Goal: Task Accomplishment & Management: Use online tool/utility

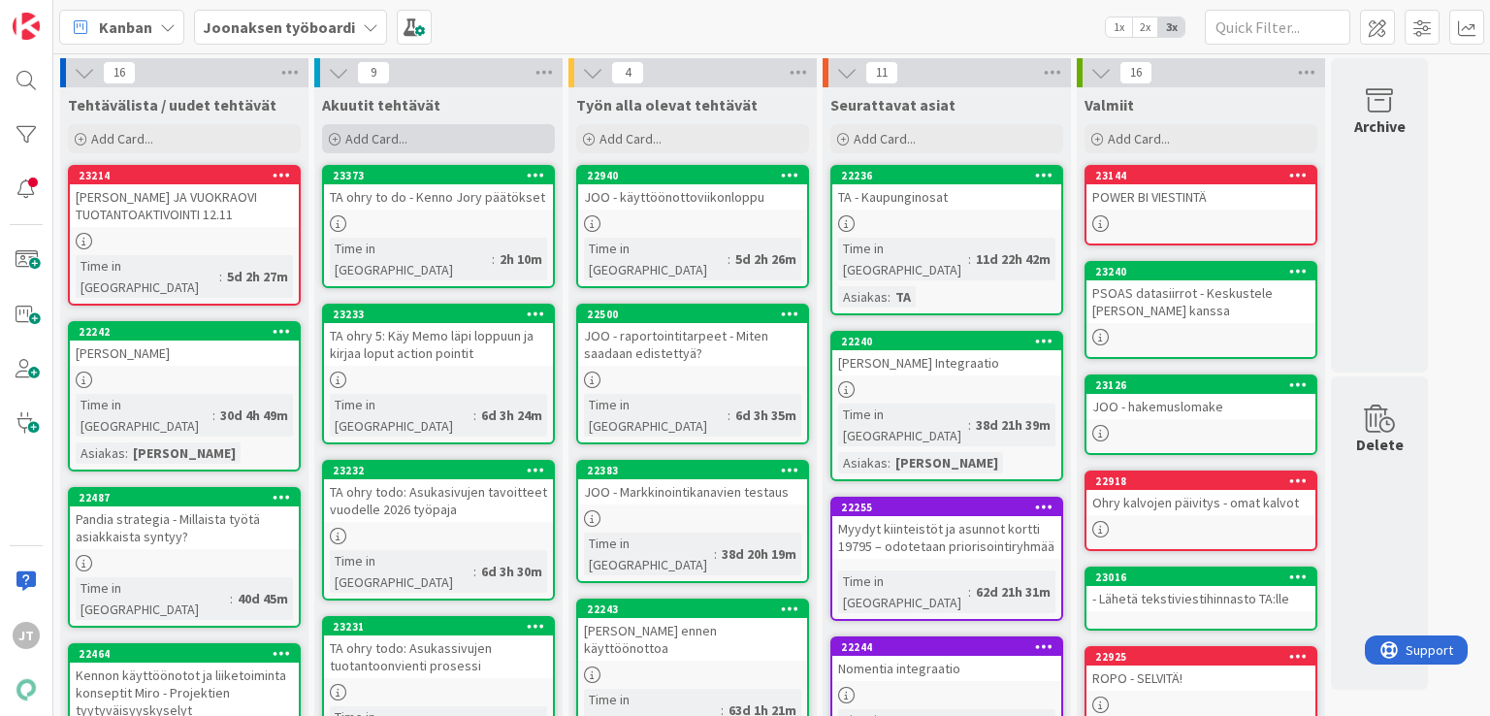
click at [433, 134] on div "Add Card..." at bounding box center [438, 138] width 233 height 29
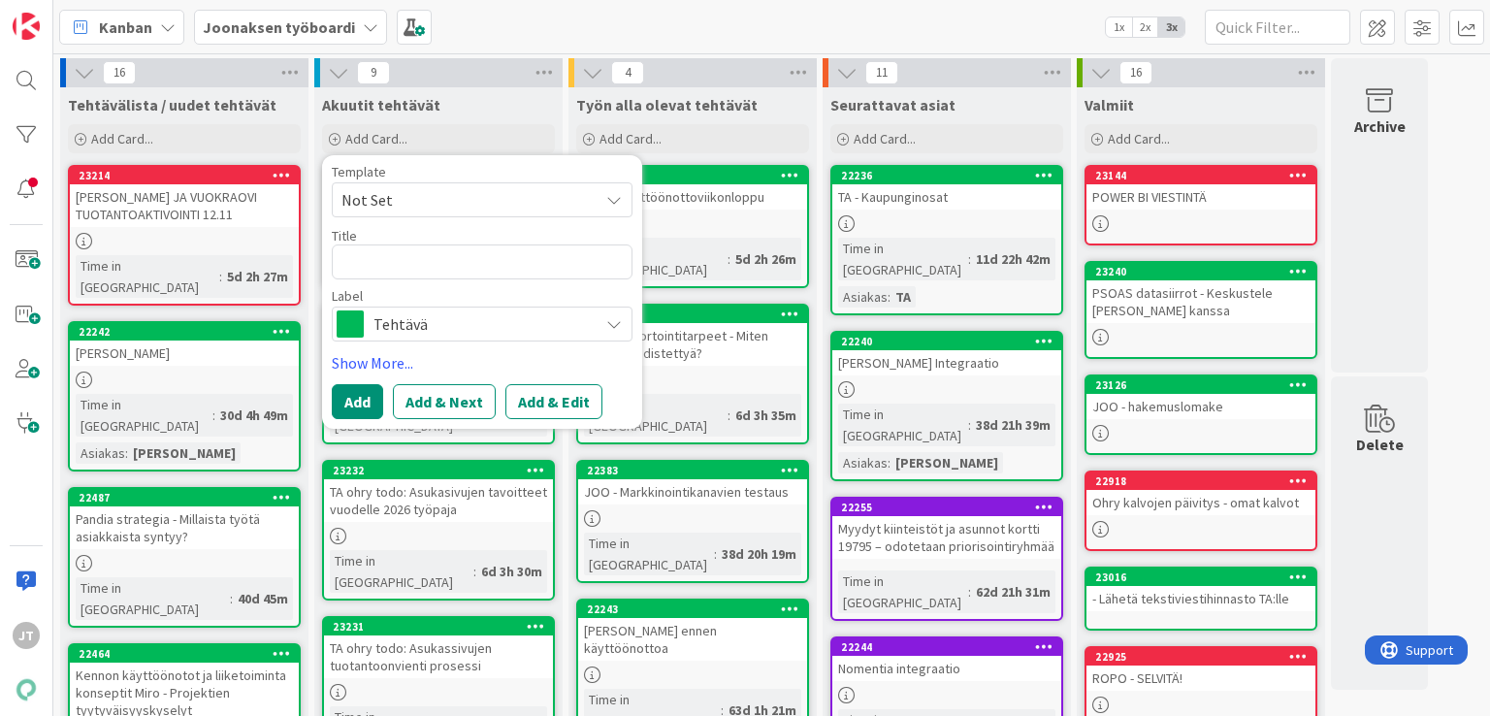
type textarea "x"
type textarea "J"
type textarea "x"
type textarea "[PERSON_NAME]"
type textarea "x"
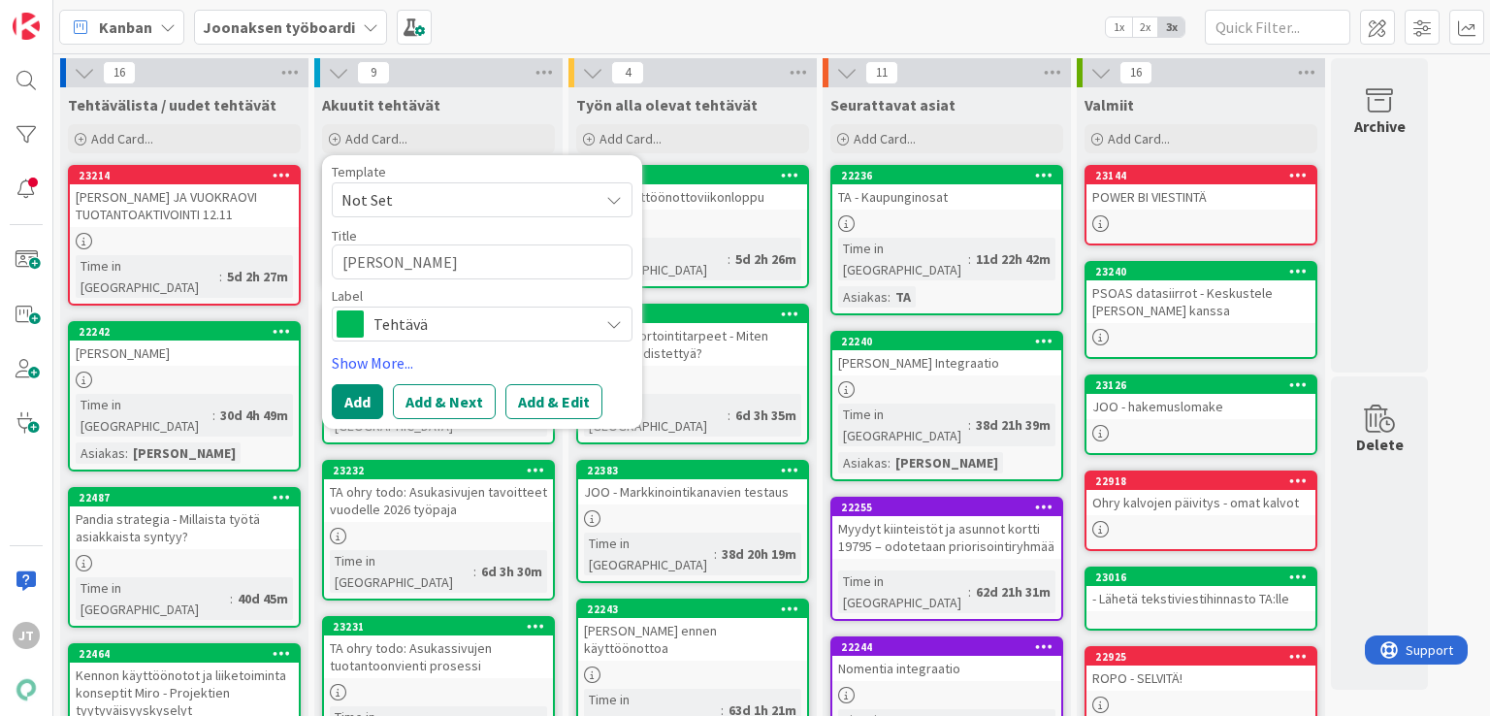
type textarea "[PERSON_NAME]"
type textarea "x"
type textarea "[PERSON_NAME]"
type textarea "x"
type textarea "JOO -"
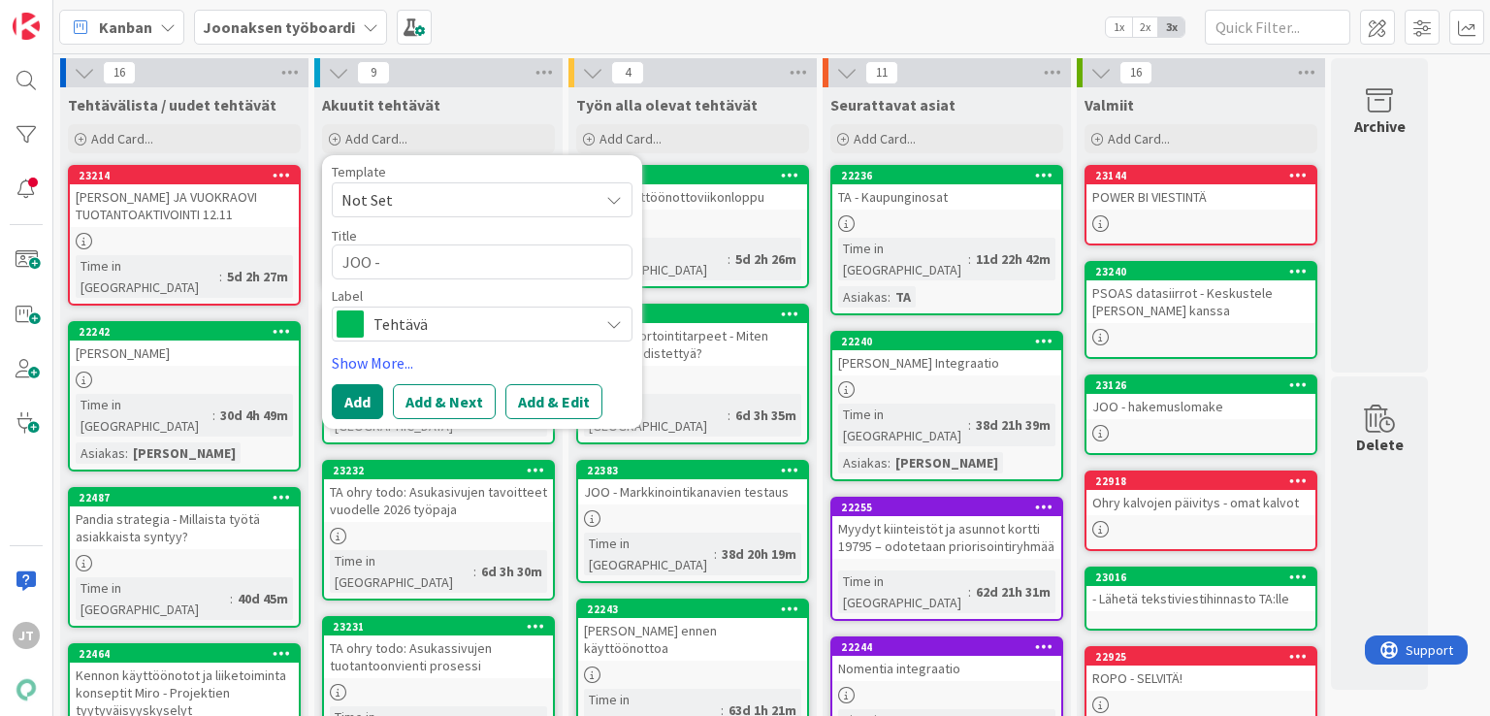
type textarea "x"
type textarea "JOO -"
type textarea "x"
type textarea "[PERSON_NAME]"
type textarea "x"
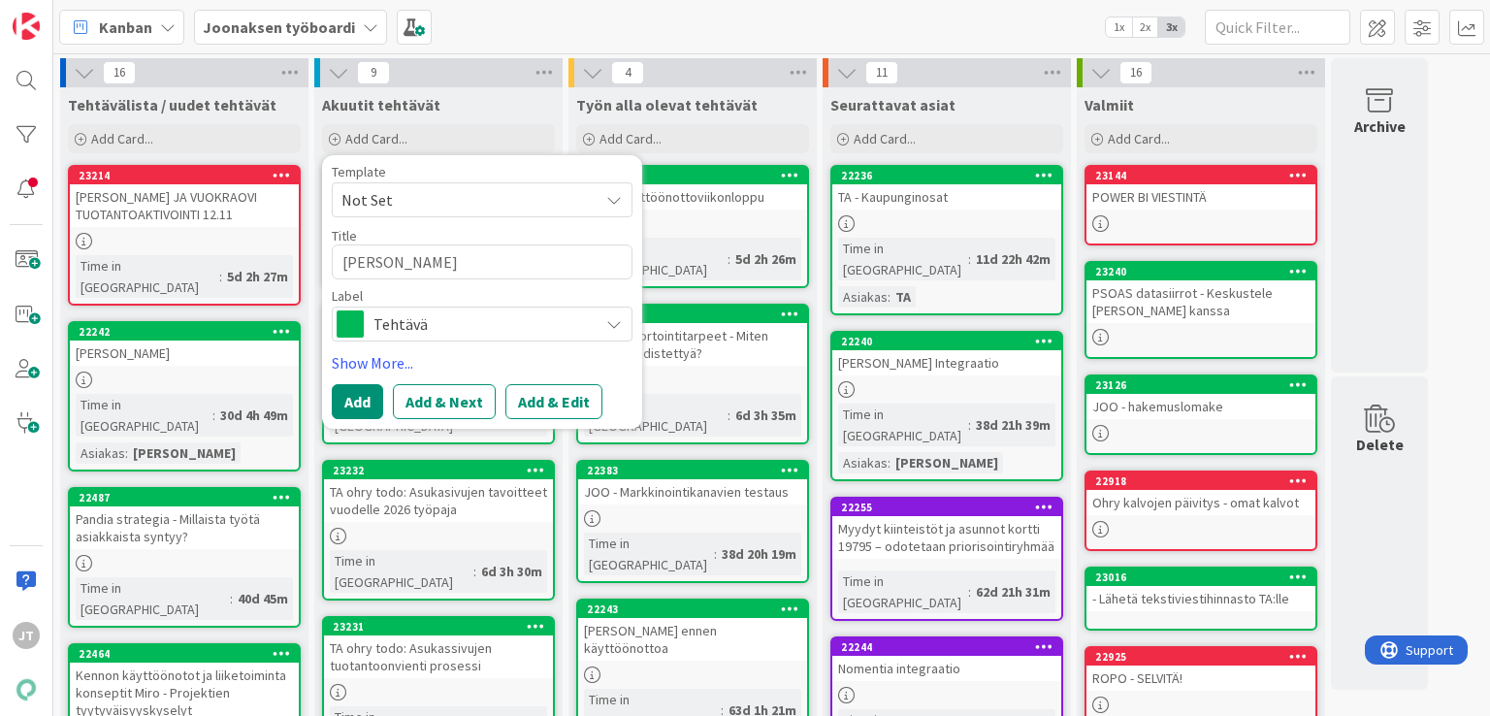
type textarea "[PERSON_NAME]"
type textarea "x"
type textarea "[PERSON_NAME]"
type textarea "x"
type textarea "[PERSON_NAME]"
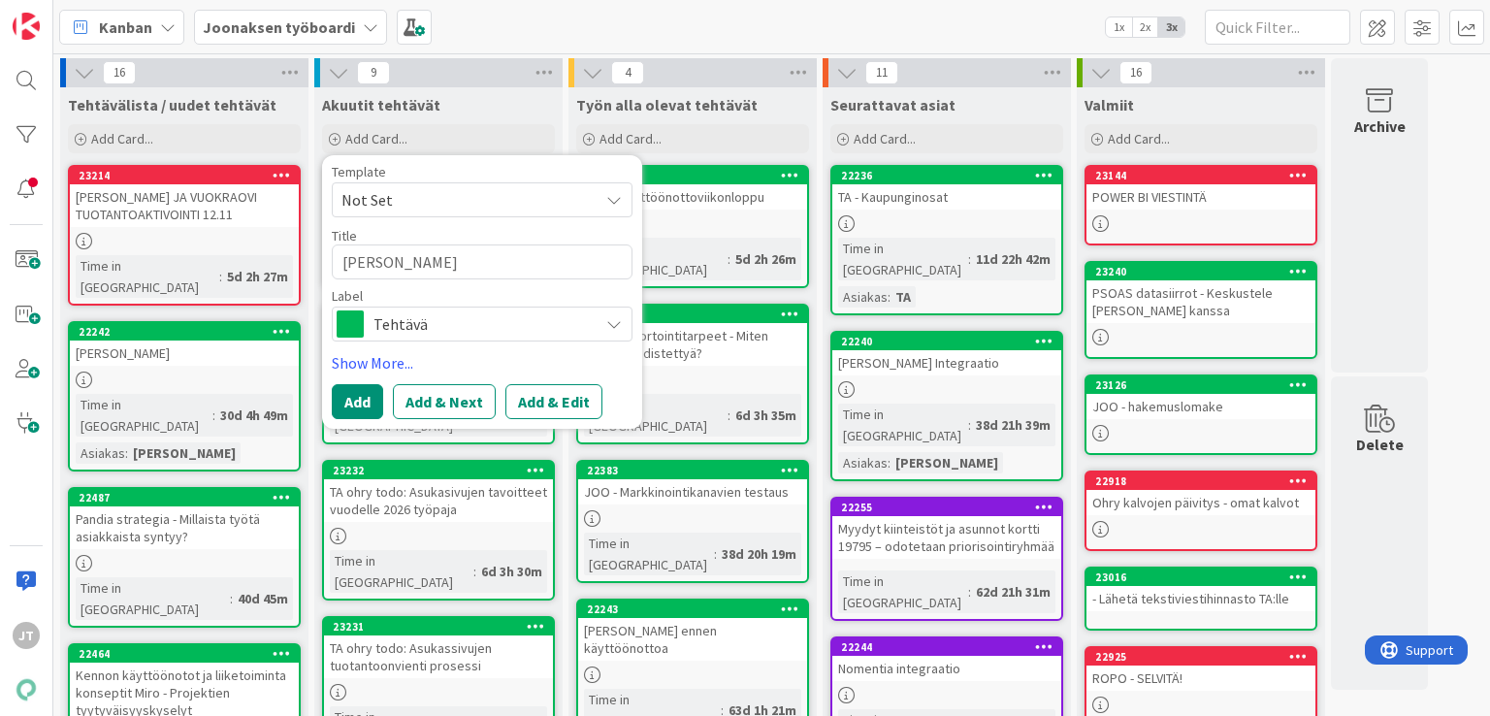
type textarea "x"
type textarea "[PERSON_NAME]"
type textarea "x"
type textarea "[PERSON_NAME]"
type textarea "x"
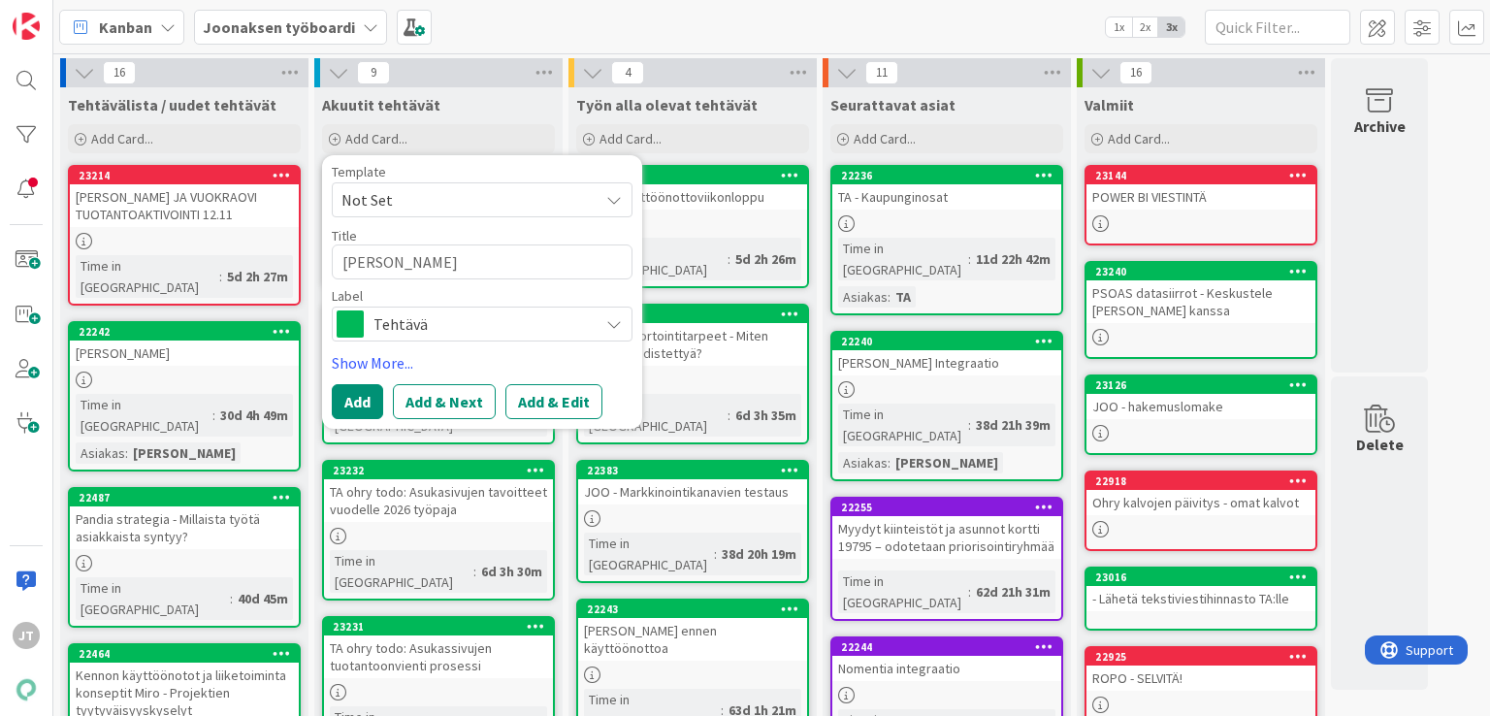
type textarea "[PERSON_NAME]"
type textarea "x"
type textarea "[PERSON_NAME]"
type textarea "x"
type textarea "[PERSON_NAME]"
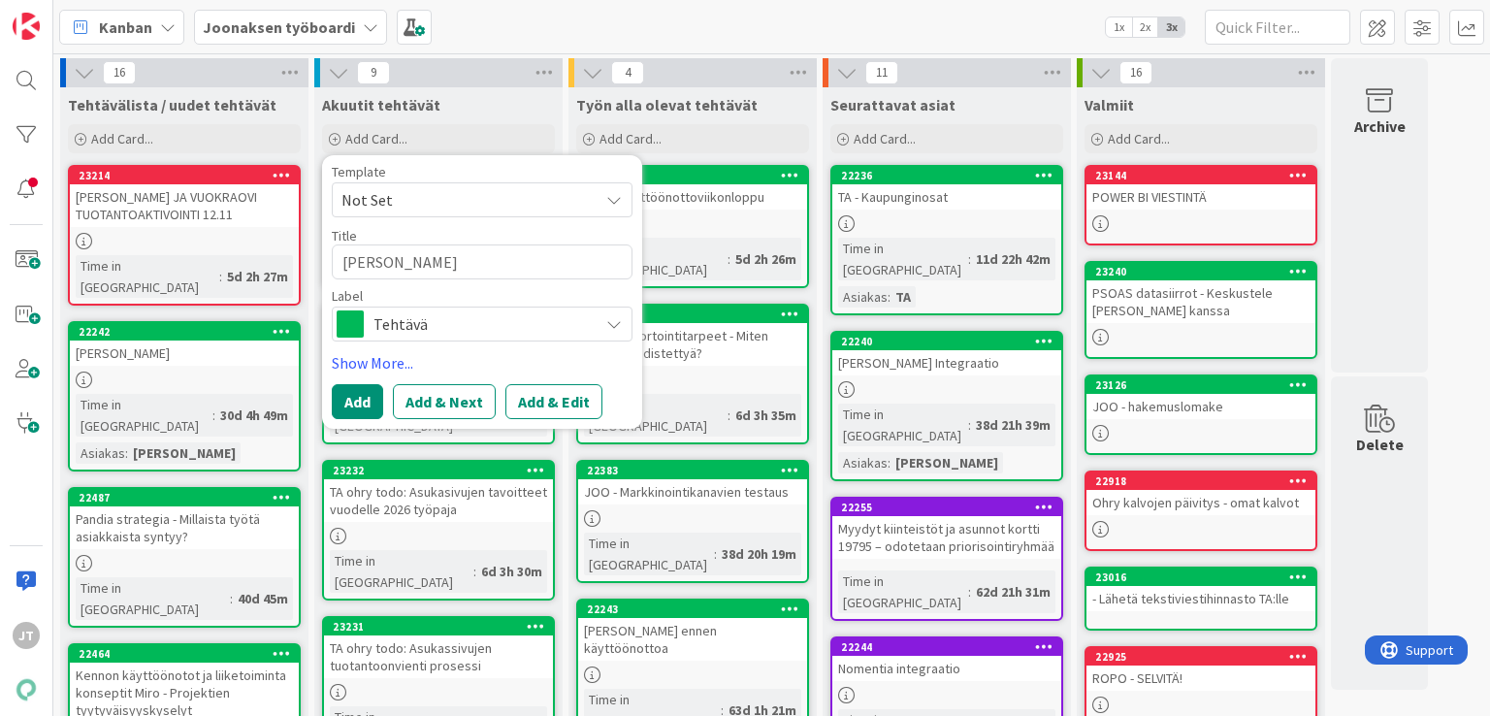
type textarea "x"
type textarea "[PERSON_NAME]"
type textarea "x"
type textarea "[PERSON_NAME]"
type textarea "x"
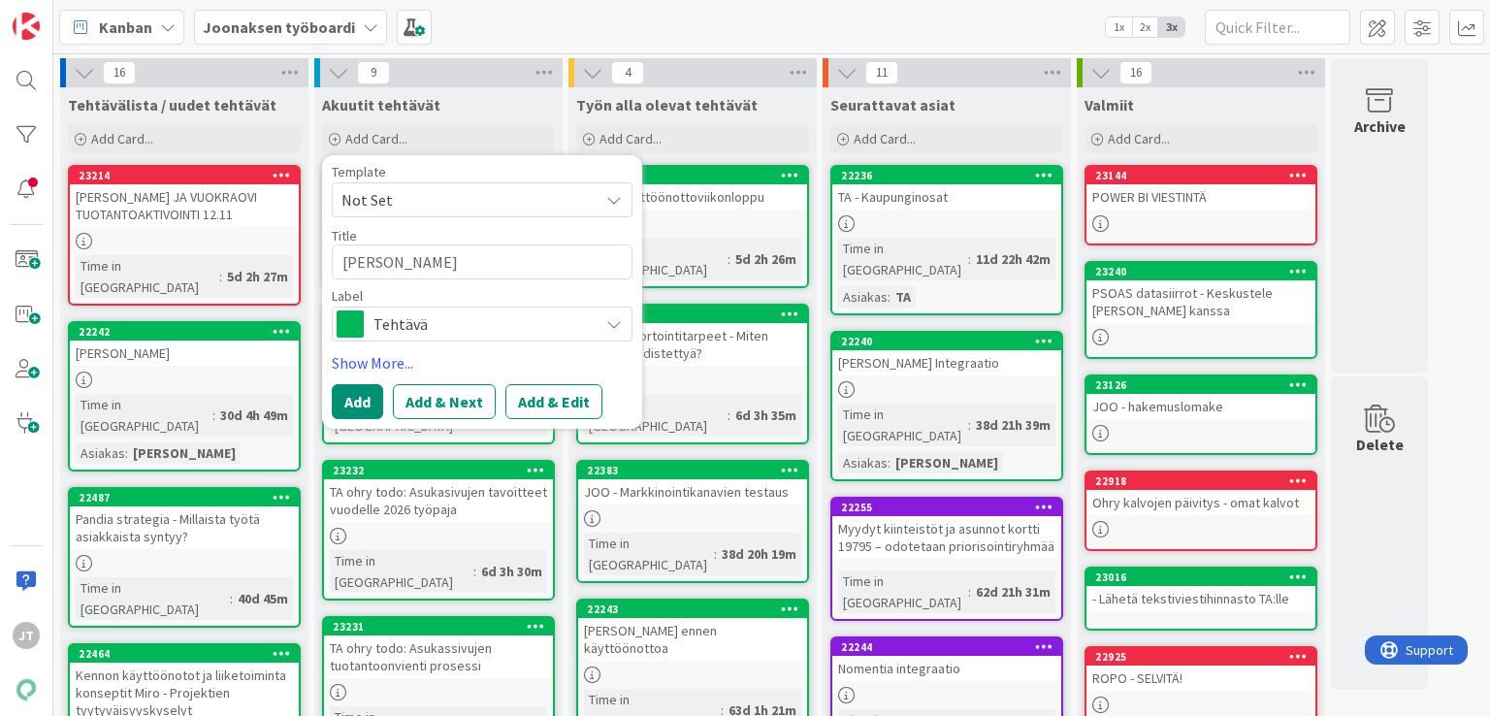
type textarea "JOO - pysäköinit"
type textarea "x"
type textarea "JOO - pysäköinitp"
type textarea "x"
type textarea "JOO - pysäköinitpi"
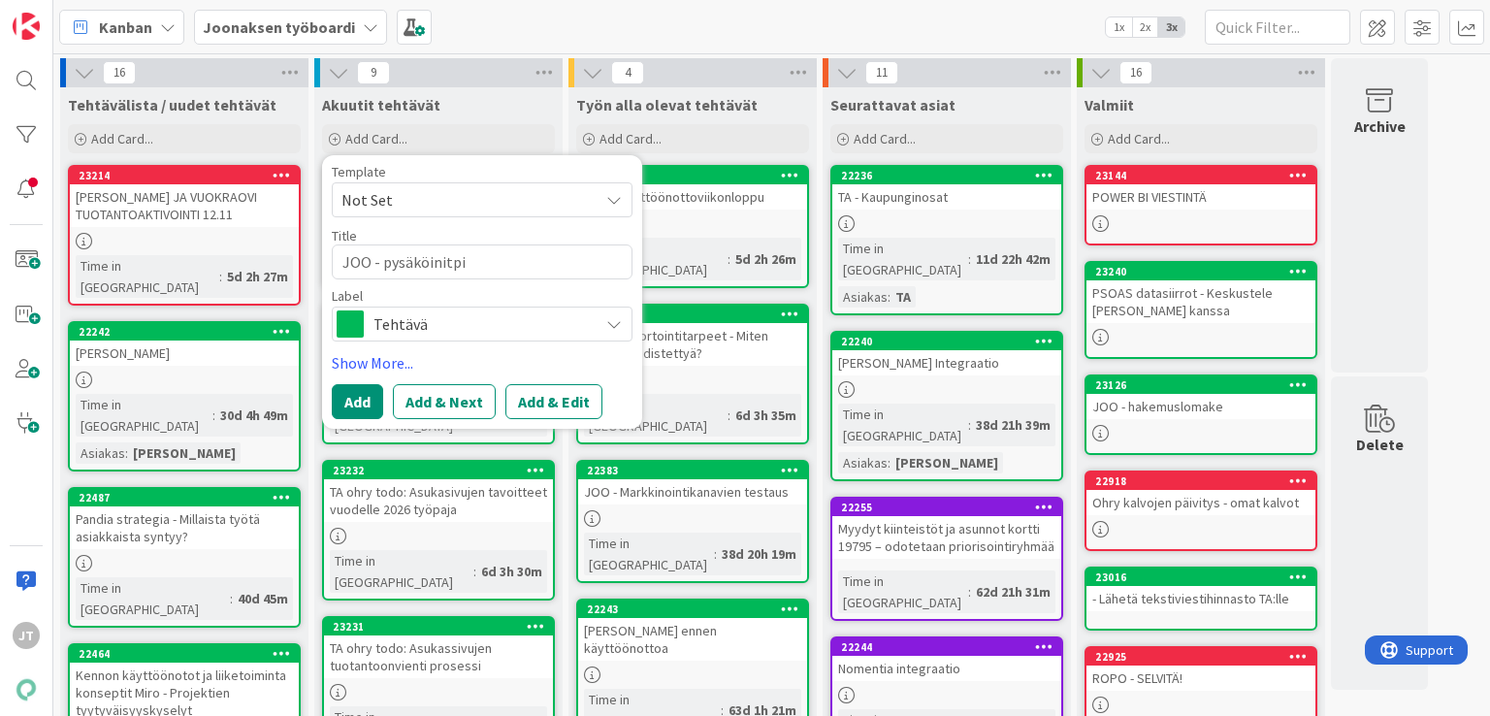
type textarea "x"
type textarea "JOO - pysäköinitpik"
type textarea "x"
type textarea "JOO - pysäköinitpi"
type textarea "x"
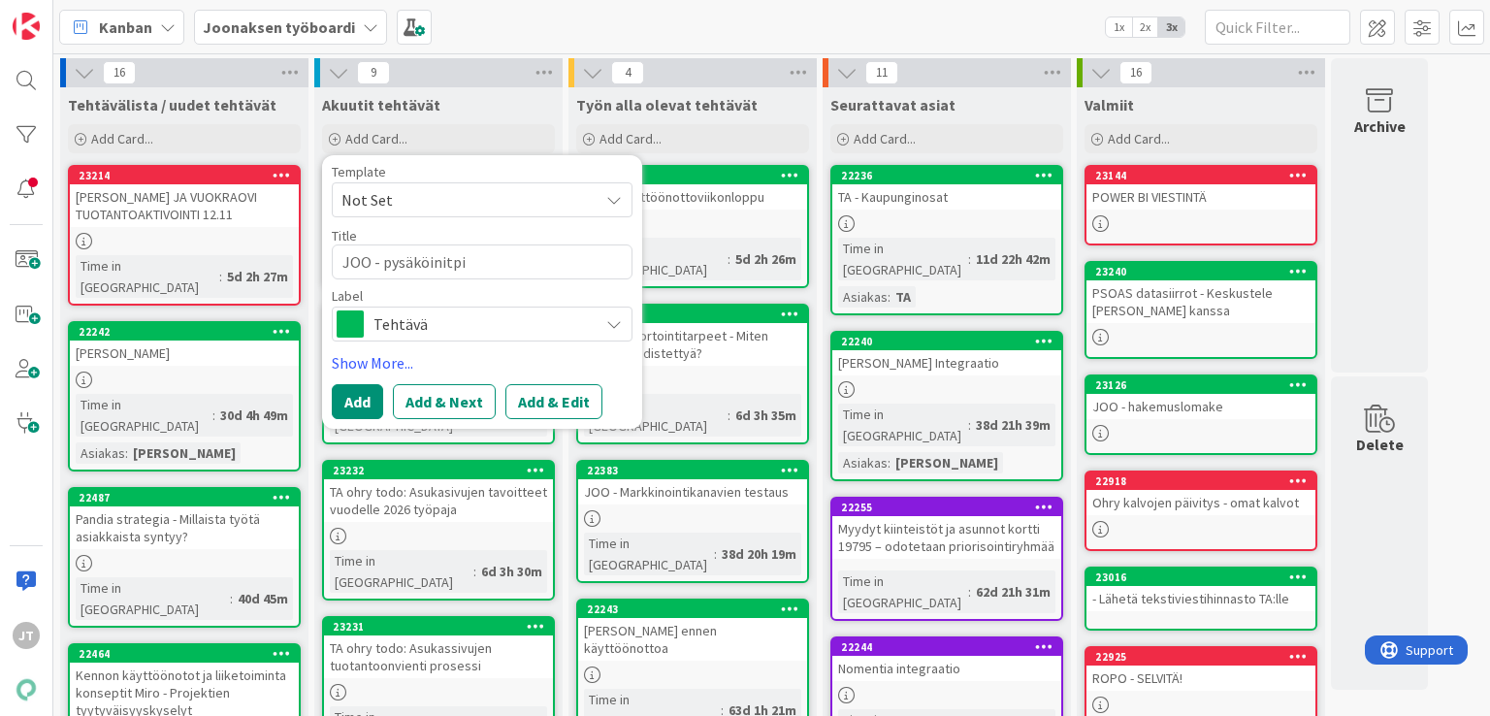
type textarea "JOO - pysäköinitp"
type textarea "x"
type textarea "JOO - pysäköinitpa"
type textarea "x"
type textarea "JOO - pysäköinitp"
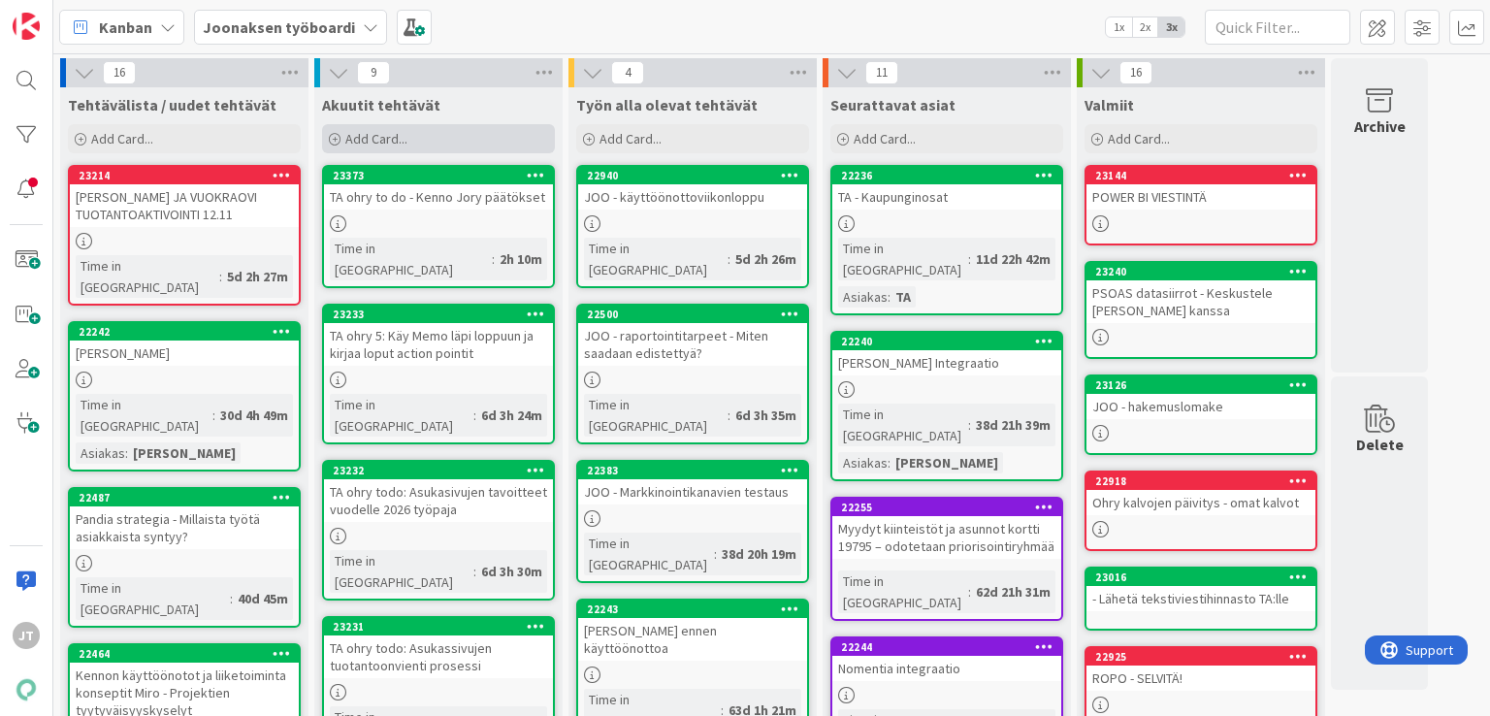
click at [508, 132] on div "Add Card..." at bounding box center [438, 138] width 233 height 29
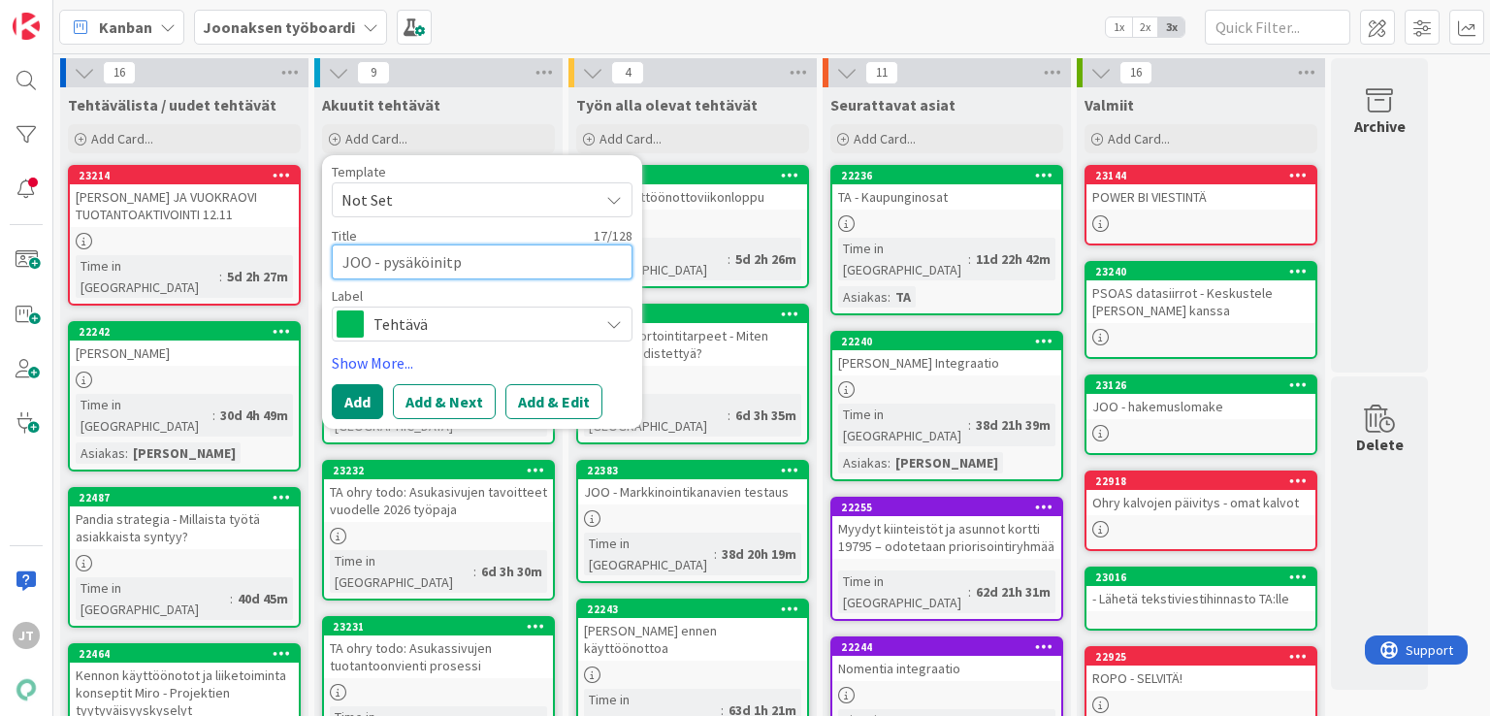
type textarea "x"
type textarea "JOO - pysäköinit"
type textarea "x"
type textarea "[PERSON_NAME]"
type textarea "x"
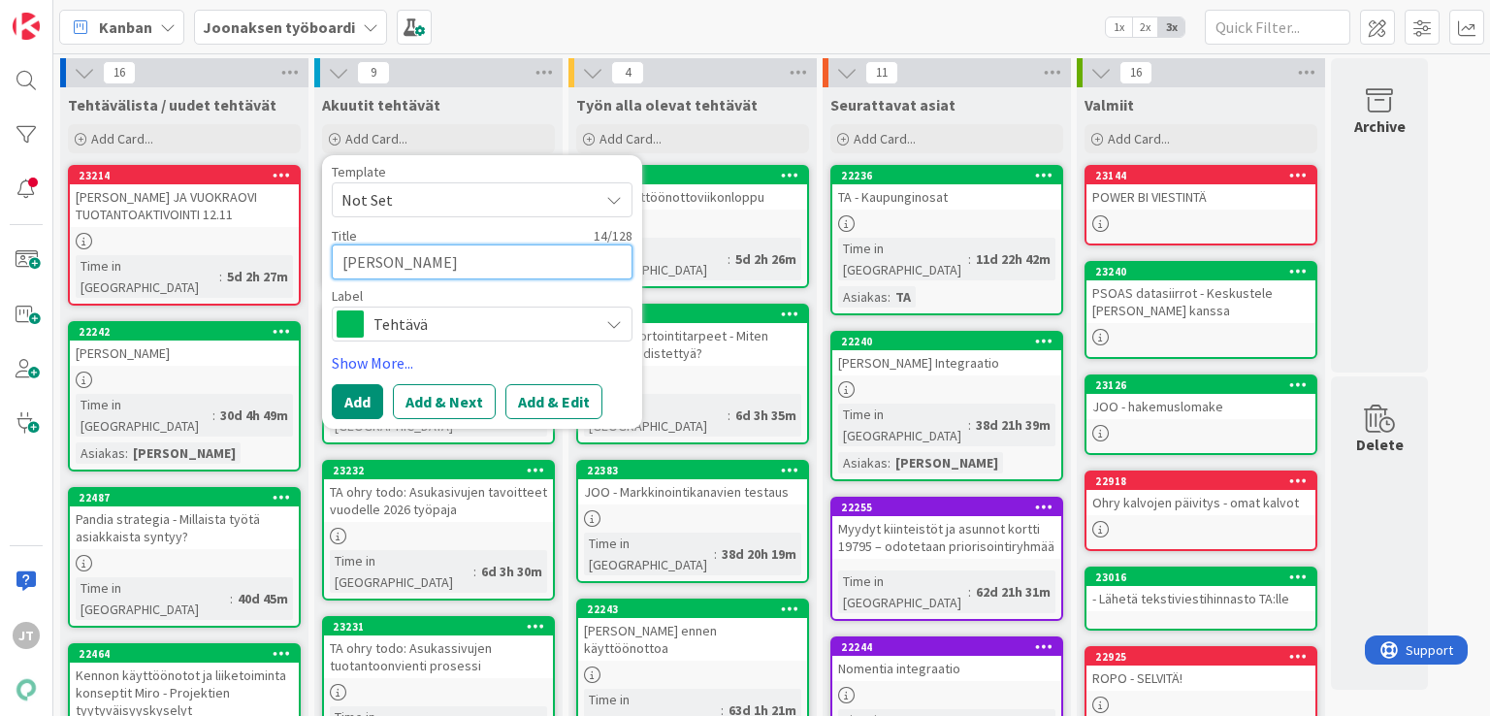
type textarea "[PERSON_NAME]"
type textarea "x"
type textarea "[PERSON_NAME]"
type textarea "x"
type textarea "[PERSON_NAME]"
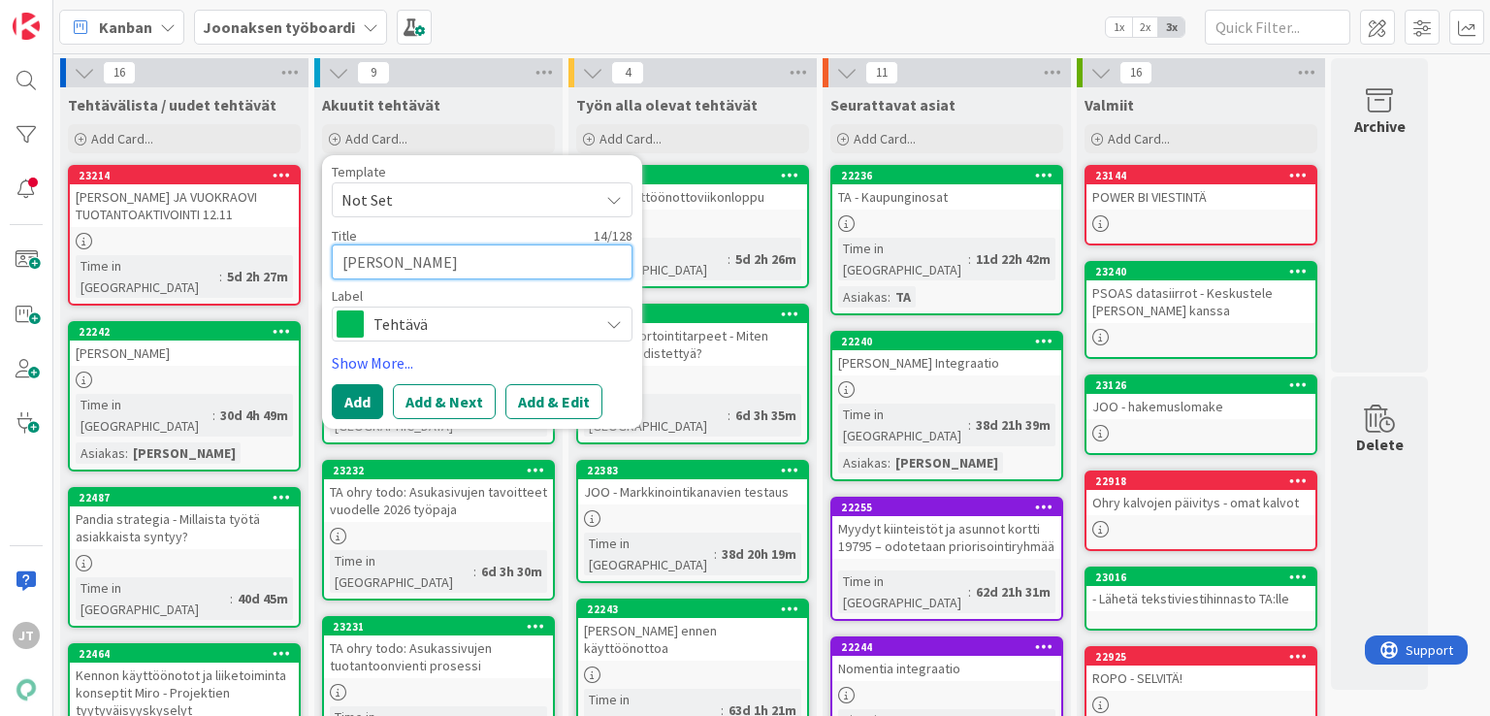
type textarea "x"
type textarea "[PERSON_NAME]"
type textarea "x"
type textarea "[PERSON_NAME]"
type textarea "x"
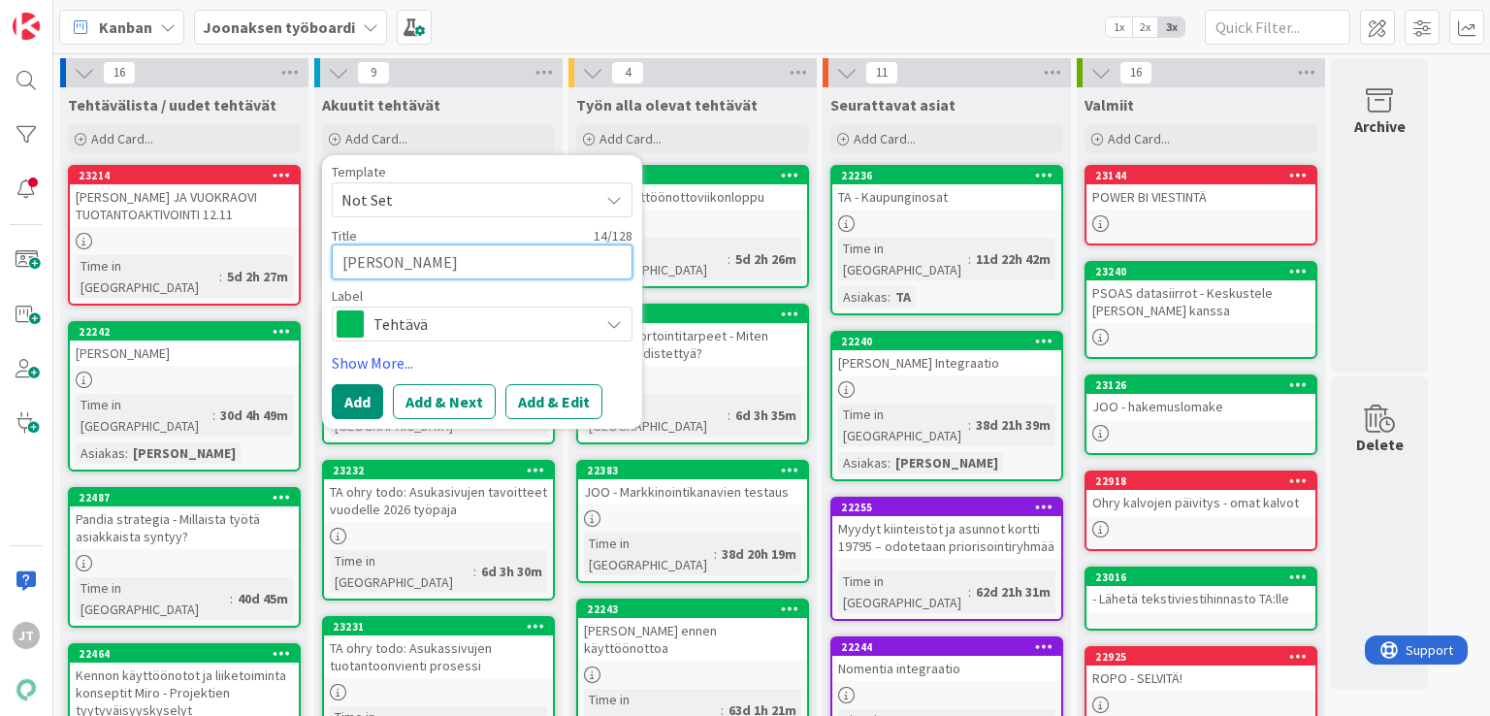
type textarea "[PERSON_NAME]"
type textarea "x"
type textarea "JOO - pysäköinti"
type textarea "x"
type textarea "JOO - pysäköintip"
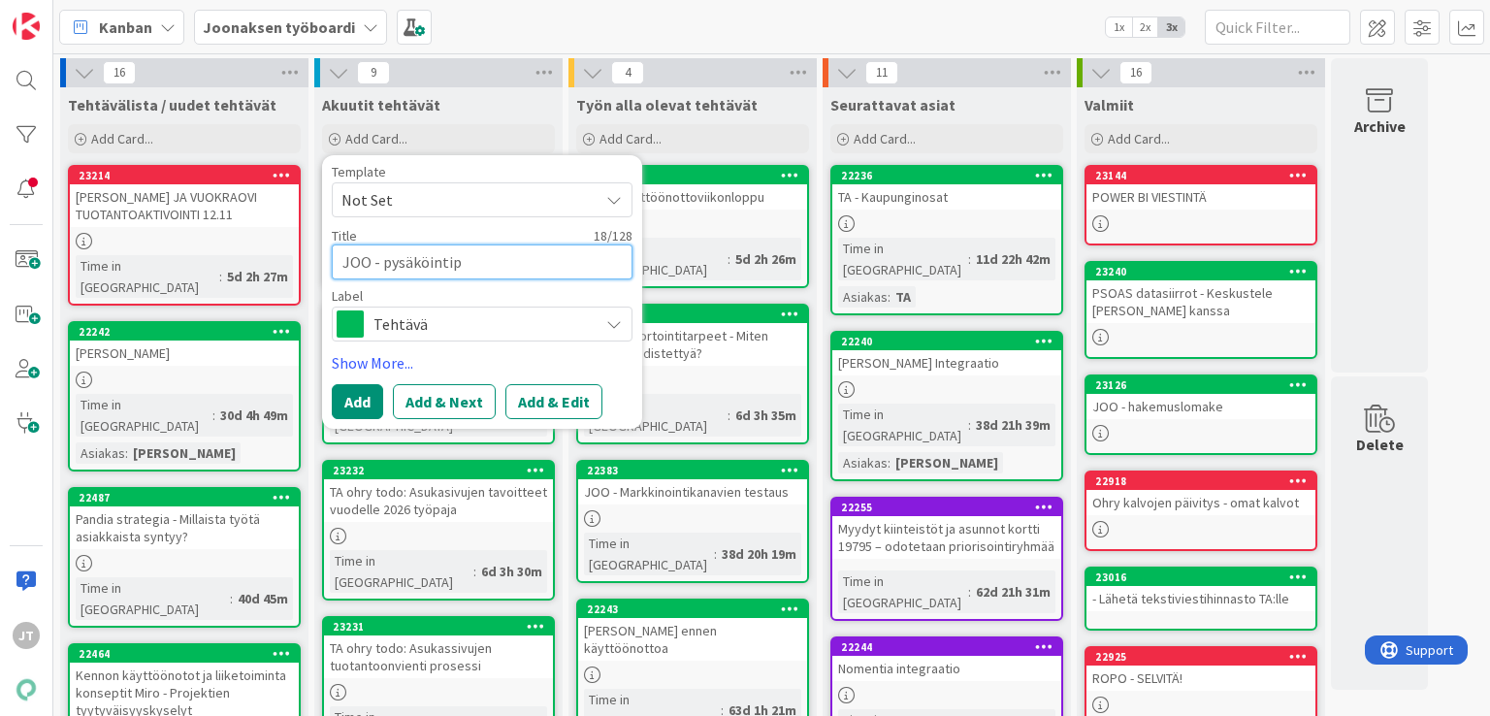
type textarea "x"
type textarea "JOO - pysäköintipa"
type textarea "x"
type textarea "JOO - pysäköintipai"
type textarea "x"
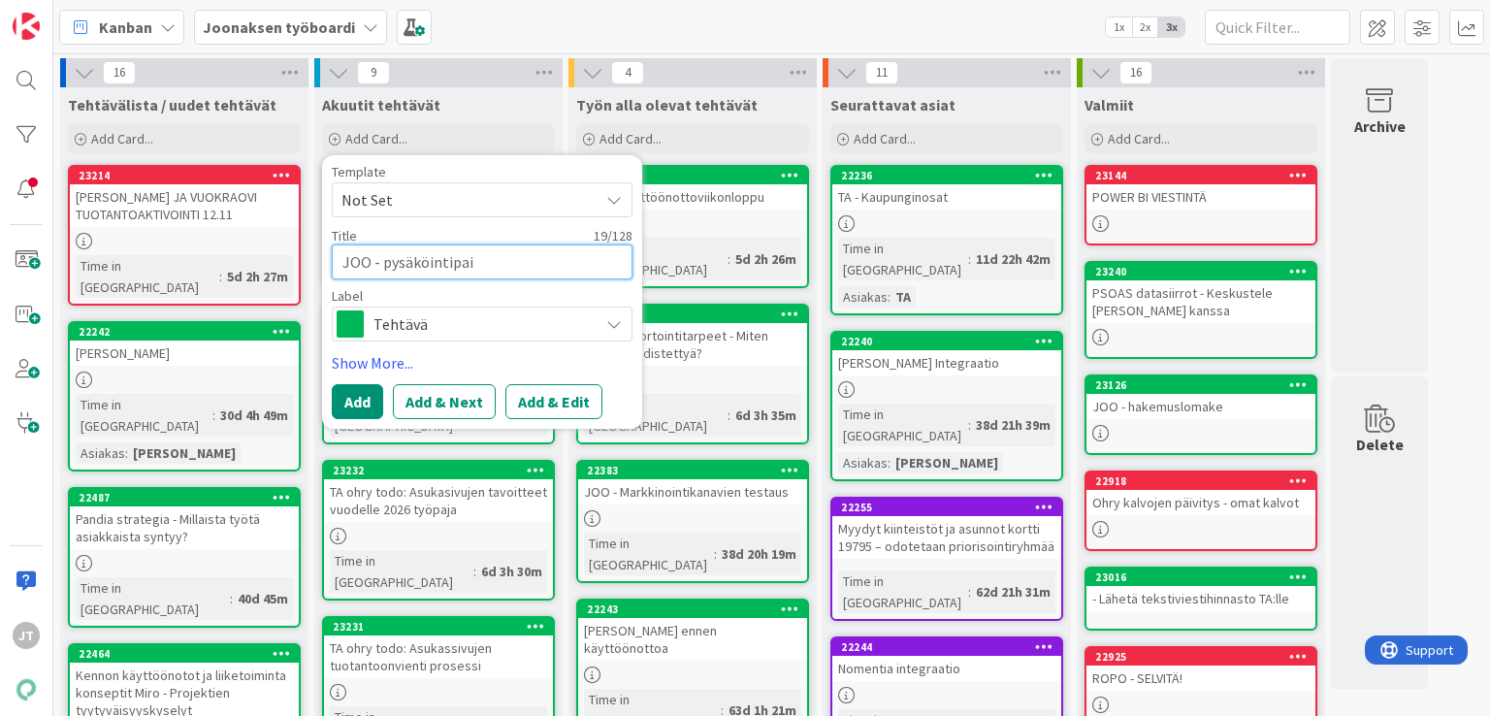
type textarea "JOO - pysäköintipaik"
type textarea "x"
type textarea "JOO - pysäköintipaikk"
type textarea "x"
type textarea "JOO - pysäköintipaikka"
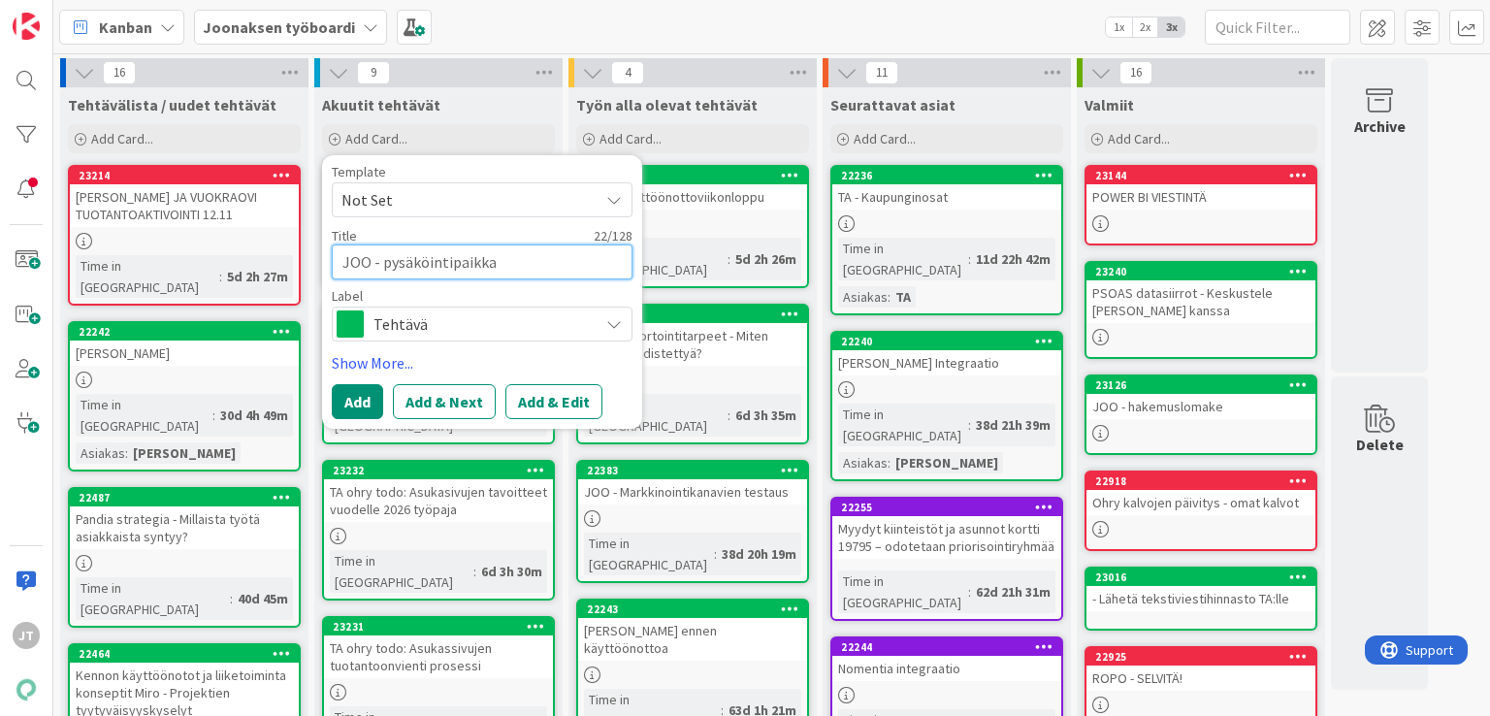
type textarea "x"
type textarea "JOO - pysäköintipaikkas"
type textarea "x"
type textarea "JOO - pysäköintipaikkaso"
type textarea "x"
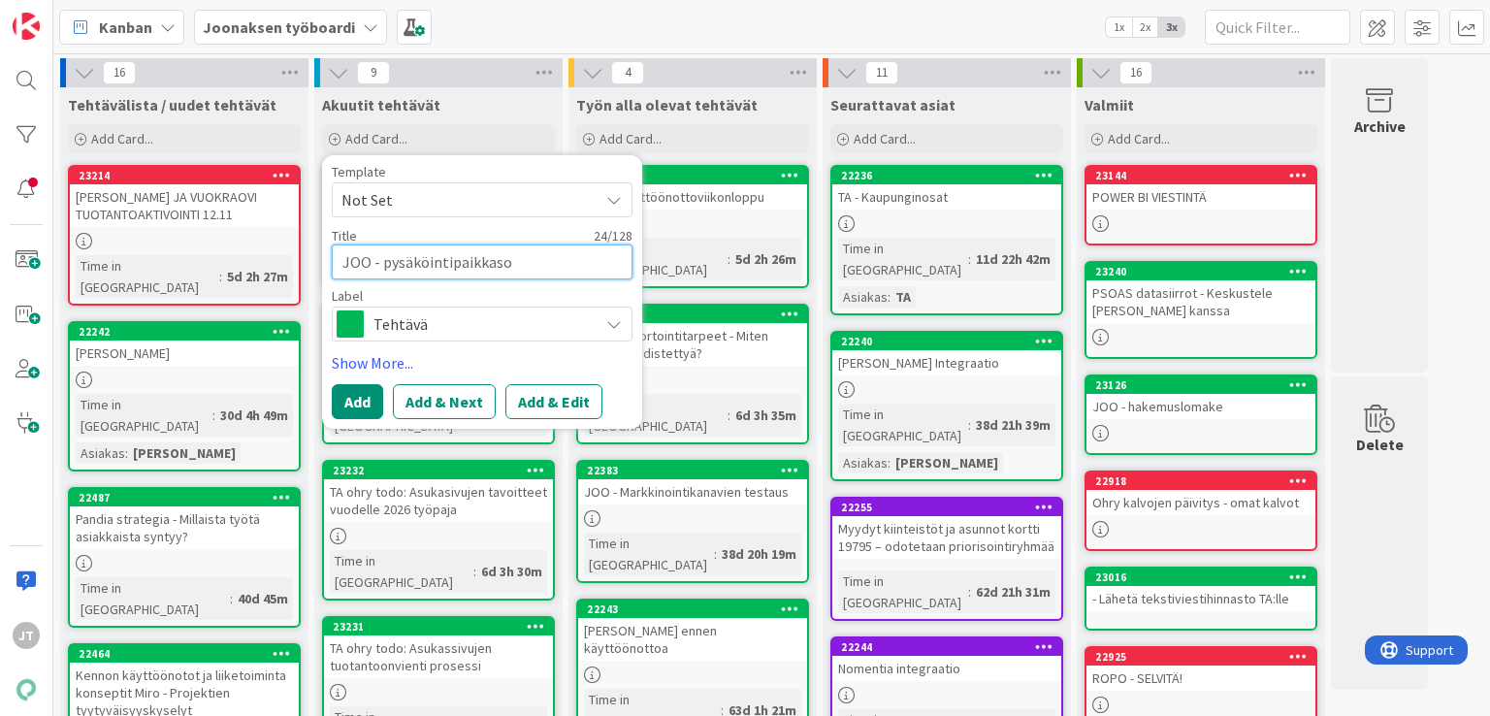
type textarea "JOO - pysäköintipaikkasop"
type textarea "x"
type textarea "JOO - pysäköintipaikkasopi"
type textarea "x"
type textarea "JOO - pysäköintipaikkasopi,"
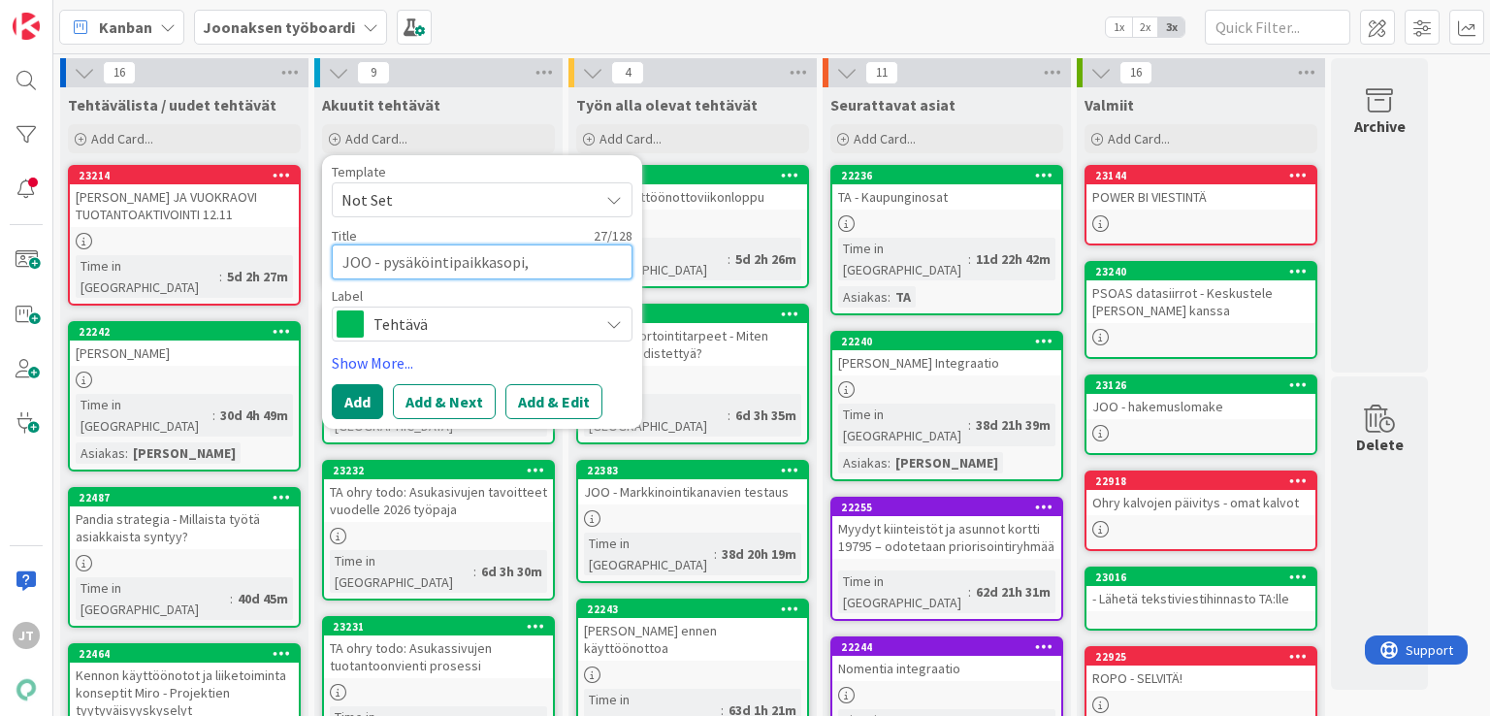
type textarea "x"
type textarea "JOO - pysäköintipaikkasopi,[GEOGRAPHIC_DATA]"
type textarea "x"
type textarea "JOO - pysäköintipaikkasopi,[GEOGRAPHIC_DATA]"
type textarea "x"
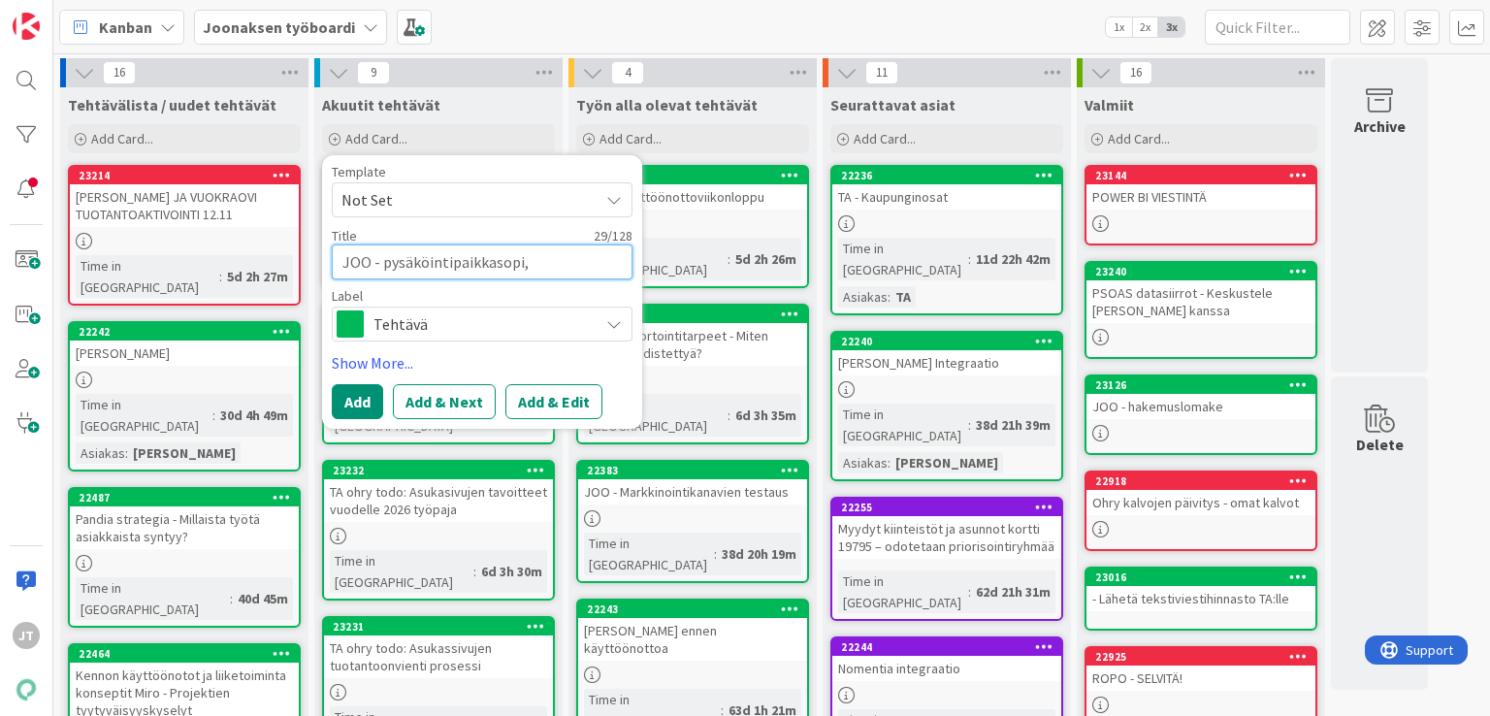
type textarea "JOO - pysäköintipaikkasopi,[GEOGRAPHIC_DATA]"
type textarea "x"
type textarea "JOO - pysäköintipaikkasopi,"
type textarea "x"
type textarea "JOO - pysäköintipaikkasopi"
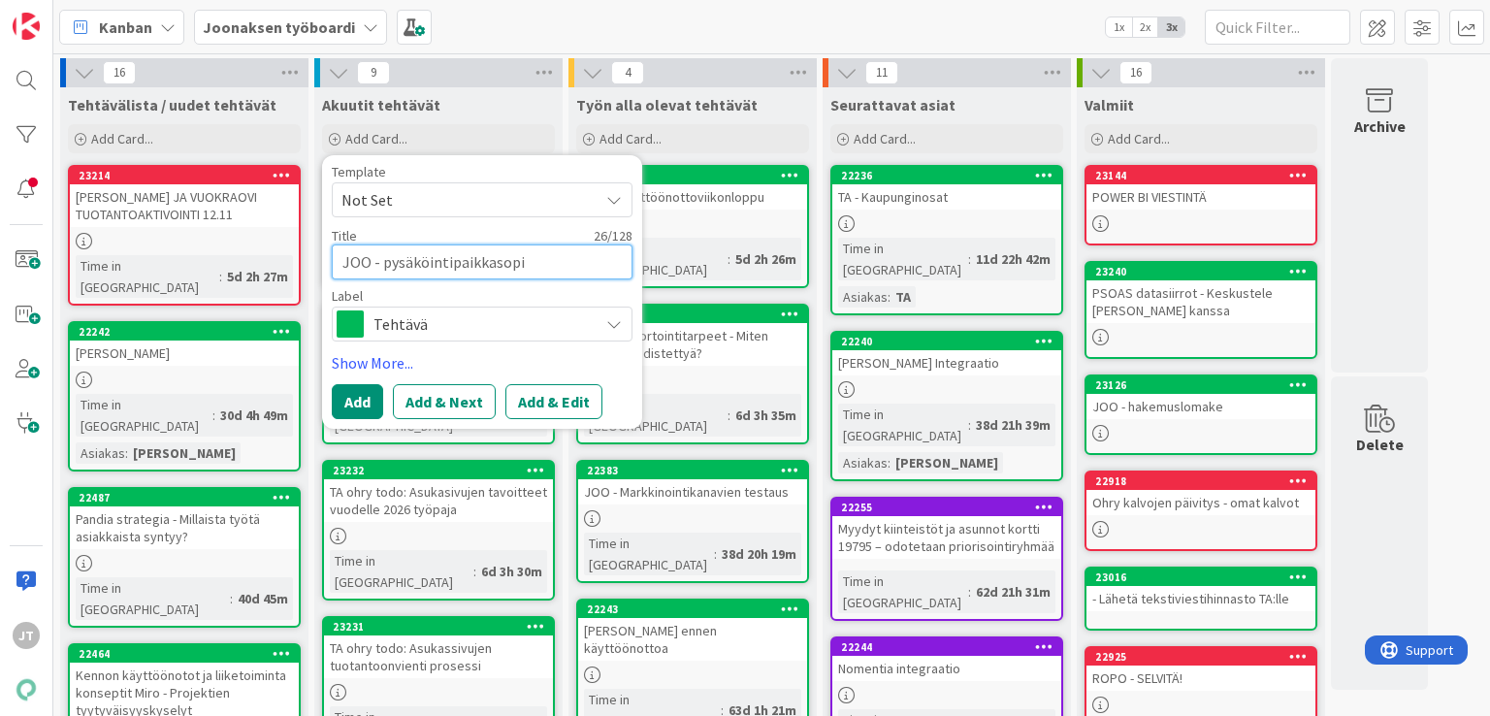
type textarea "x"
type textarea "JOO - pysäköintipaikkasopim"
type textarea "x"
type textarea "JOO - pysäköintipaikkasopimu"
type textarea "x"
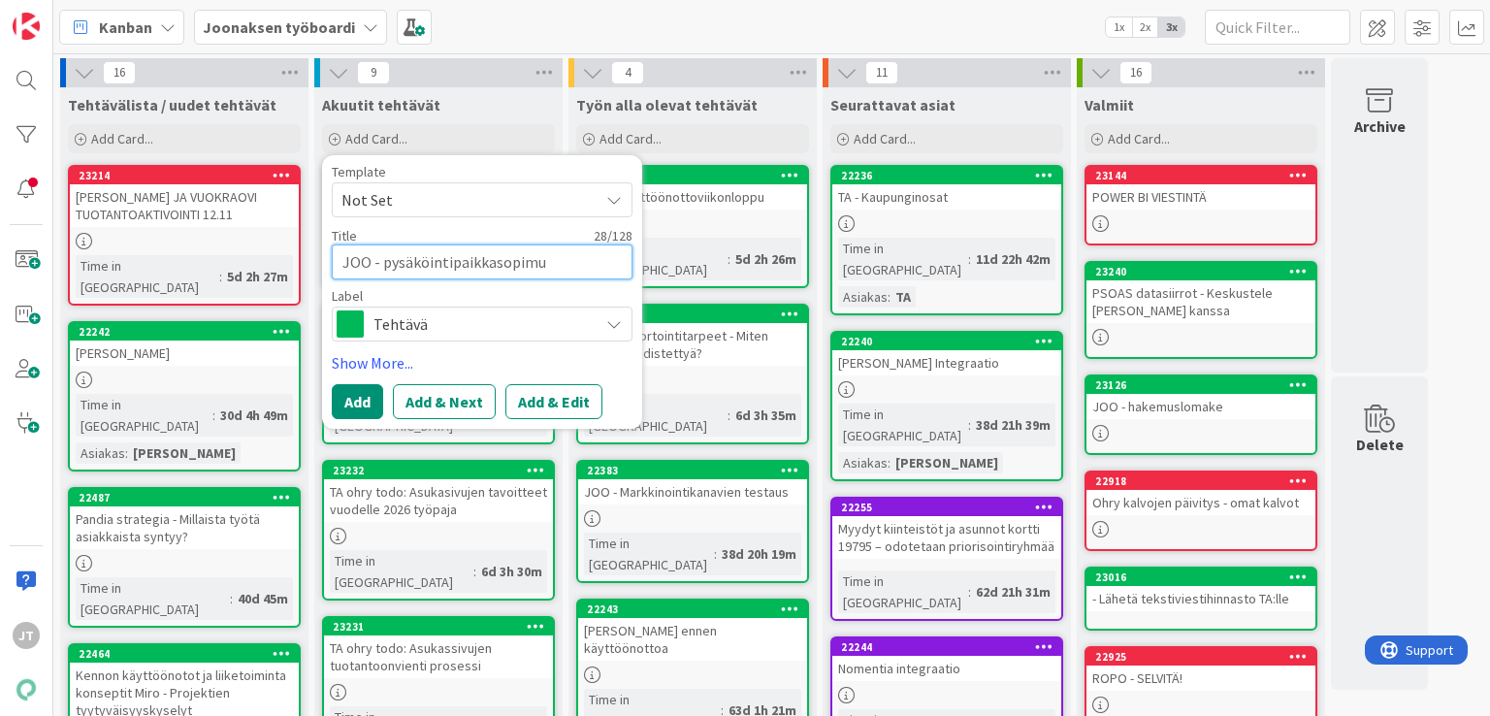
type textarea "JOO - pysäköintipaikkasopimuk"
type textarea "x"
type textarea "JOO - pysäköintipaikkasopimuks"
type textarea "x"
type textarea "JOO - pysäköintipaikkasopimukse"
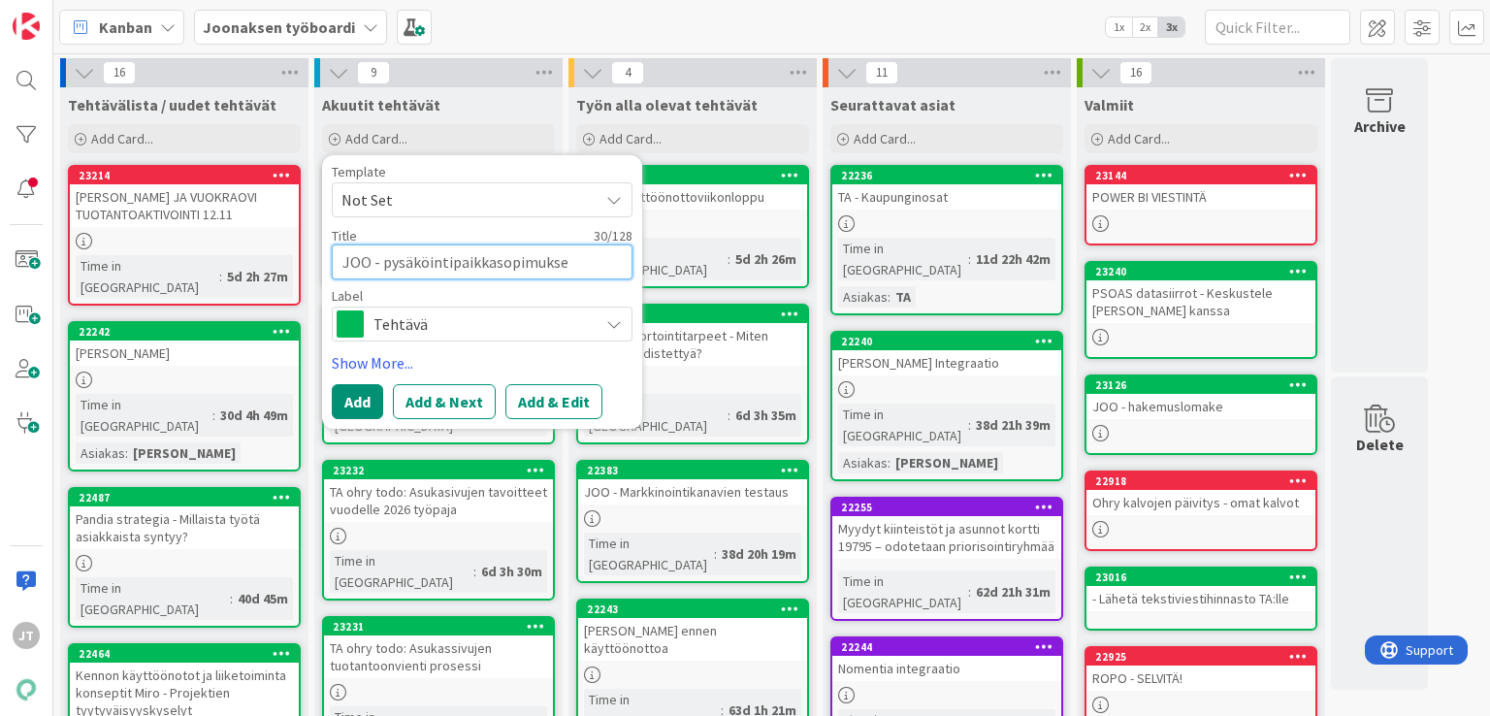
type textarea "x"
type textarea "JOO - pysäköintipaikkasopimukset"
type textarea "x"
type textarea "JOO - pysäköintipaikkasopimukset"
type textarea "x"
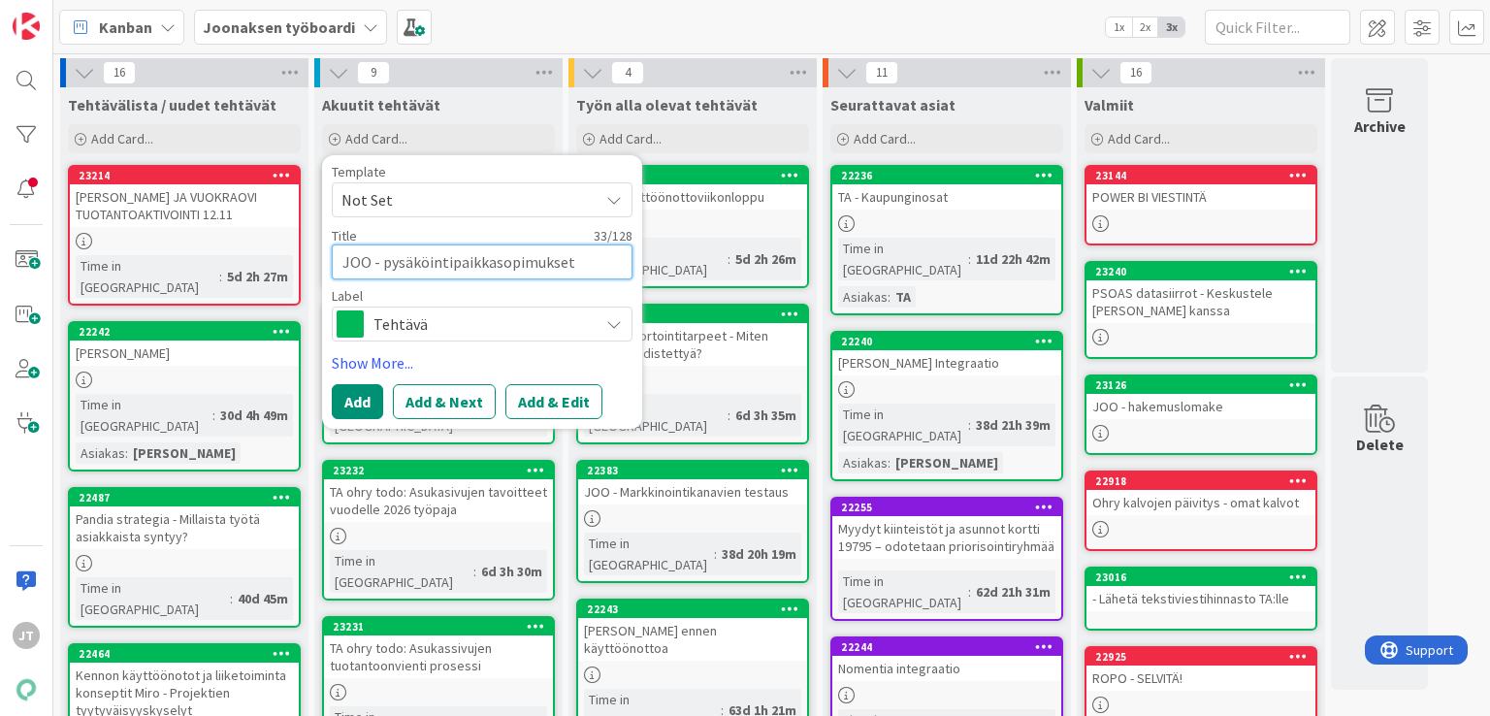
type textarea "JOO - pysäköintipaikkasopimukset u"
type textarea "x"
type textarea "JOO - pysäköintipaikkasopimukset ul"
type textarea "x"
type textarea "JOO - pysäköintipaikkasopimukset ulk"
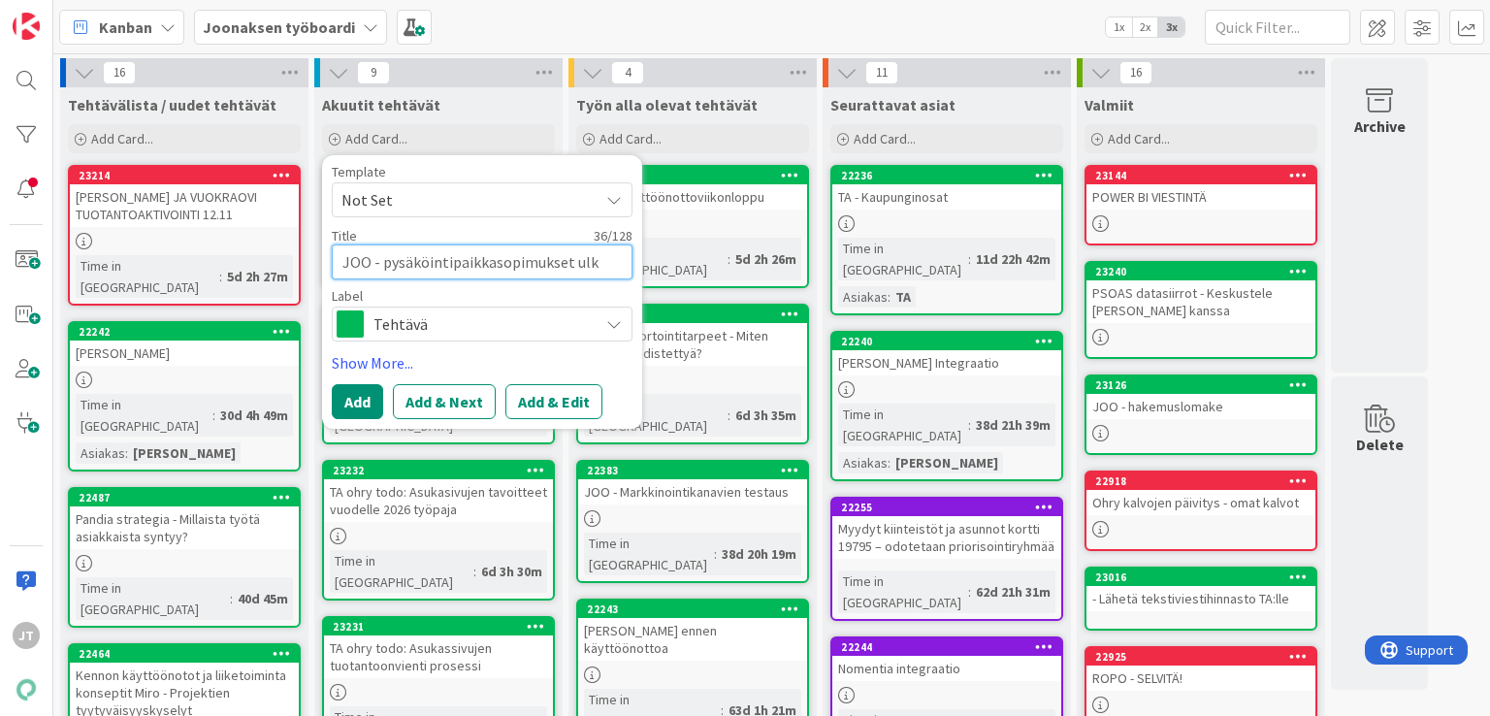
type textarea "x"
type textarea "JOO - pysäköintipaikkasopimukset ulko"
type textarea "x"
type textarea "JOO - pysäköintipaikkasopimukset ulkok"
type textarea "x"
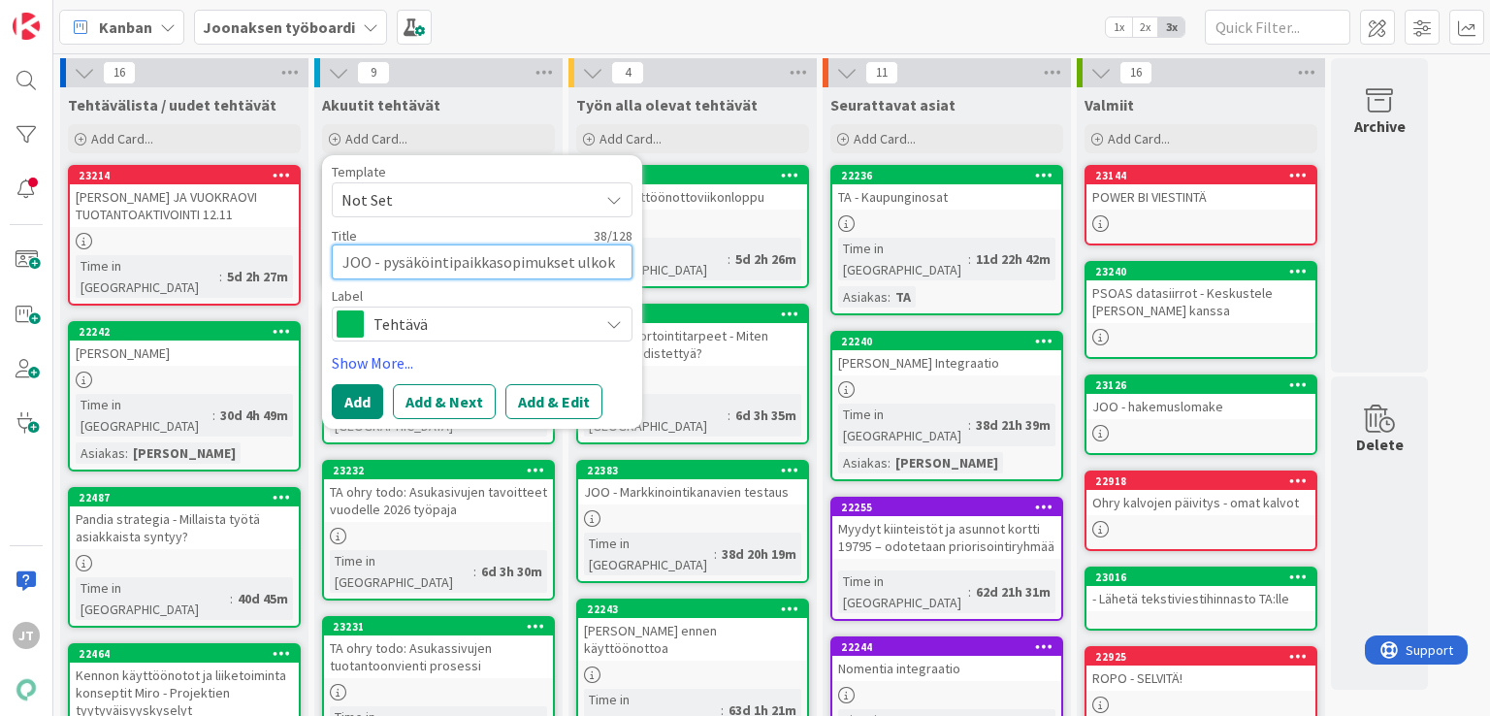
type textarea "JOO - pysäköintipaikkasopimukset ulkoka"
type textarea "x"
type textarea "JOO - pysäköintipaikkasopimukset ulkokai"
type textarea "x"
type textarea "JOO - pysäköintipaikkasopimukset ulkoka"
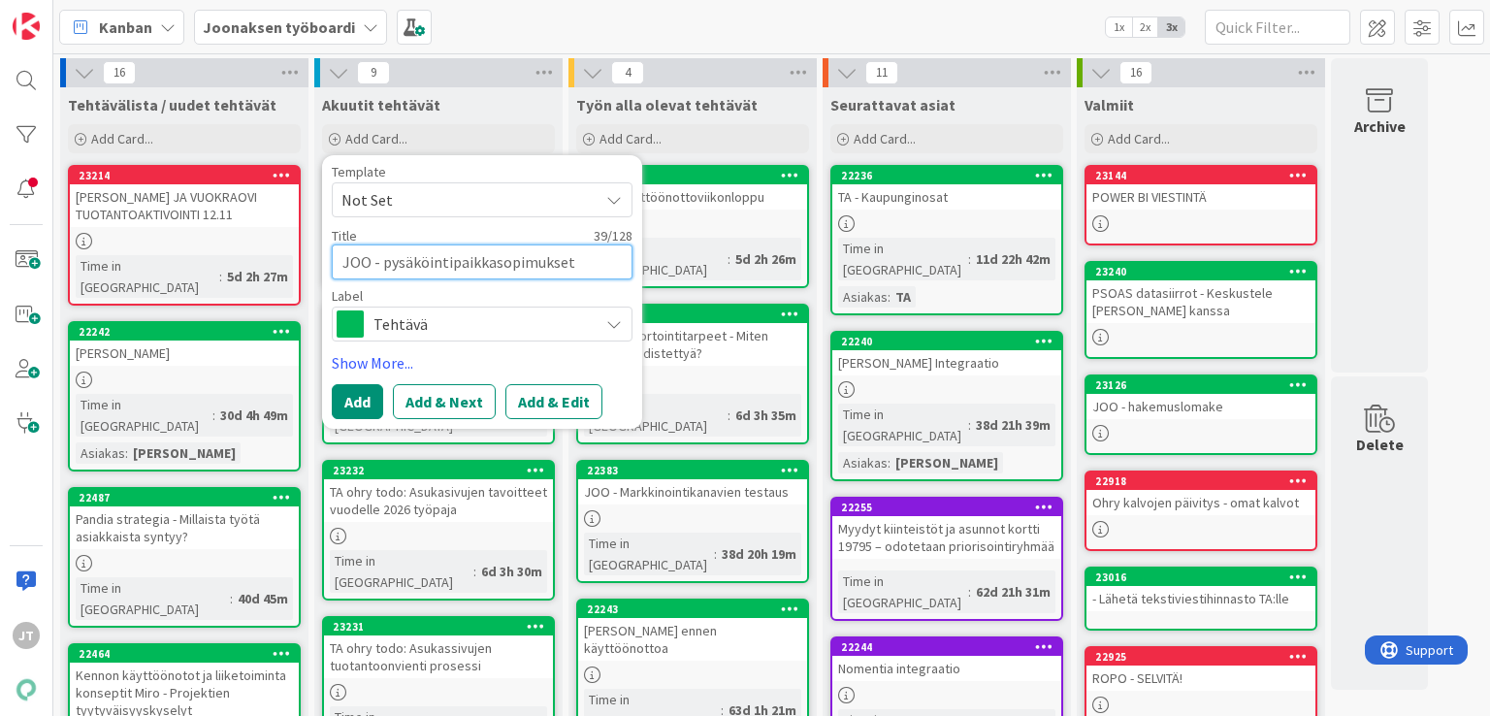
type textarea "x"
type textarea "JOO - pysäköintipaikkasopimukset ulkok"
type textarea "x"
type textarea "JOO - pysäköintipaikkasopimukset ulko"
type textarea "x"
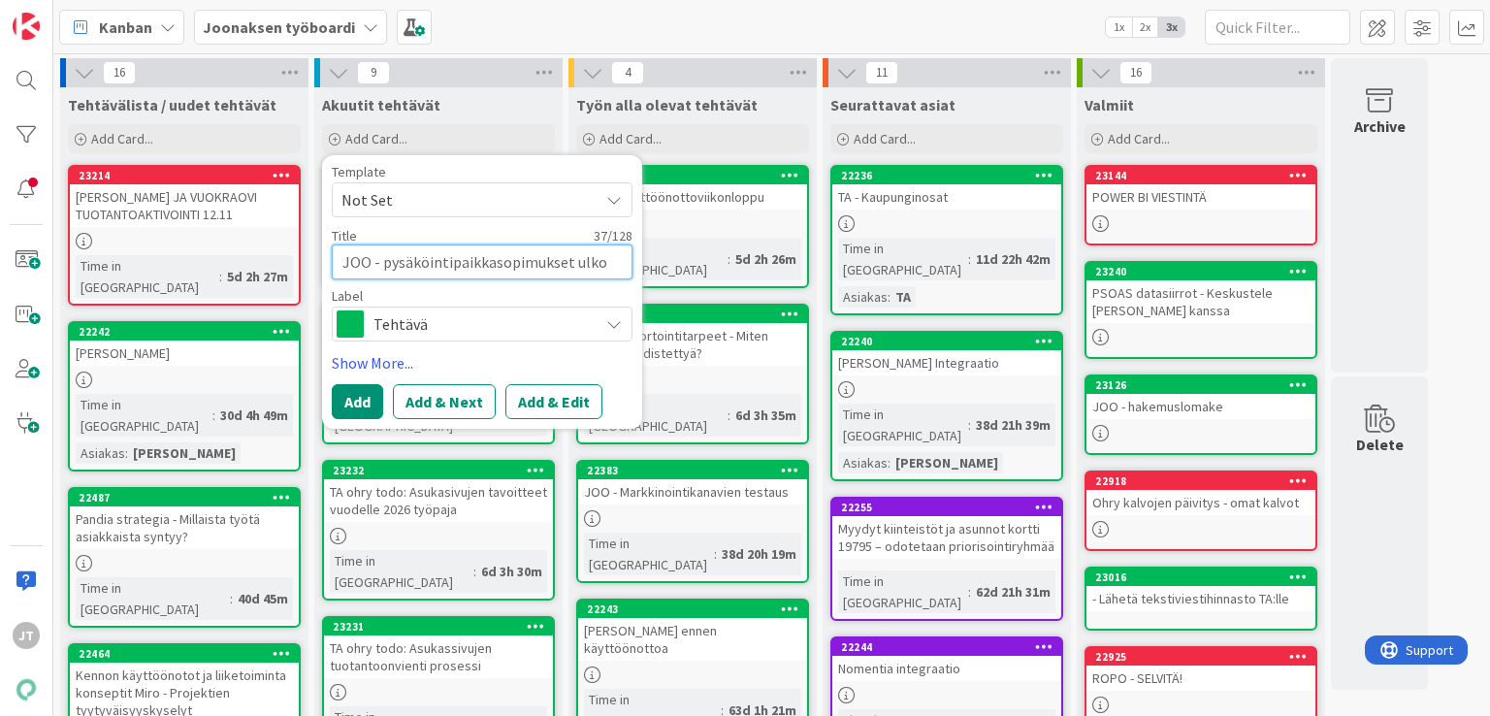
type textarea "JOO - pysäköintipaikkasopimukset ulkol"
type textarea "x"
type textarea "JOO - pysäköintipaikkasopimukset ulkola"
type textarea "x"
type textarea "JOO - pysäköintipaikkasopimukset ulkolai"
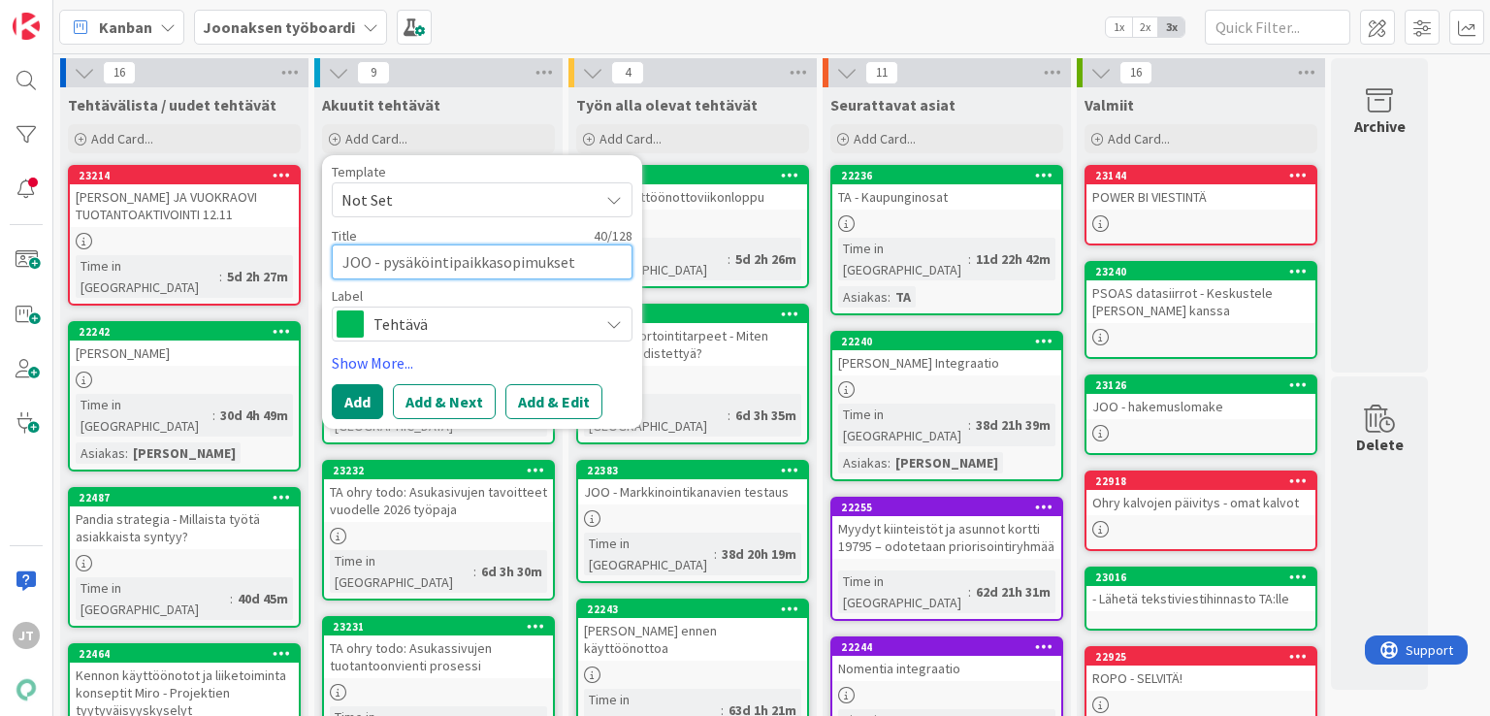
type textarea "x"
type textarea "JOO - pysäköintipaikkasopimukset ulkolais"
type textarea "x"
type textarea "JOO - pysäköintipaikkasopimukset ulkolaisi"
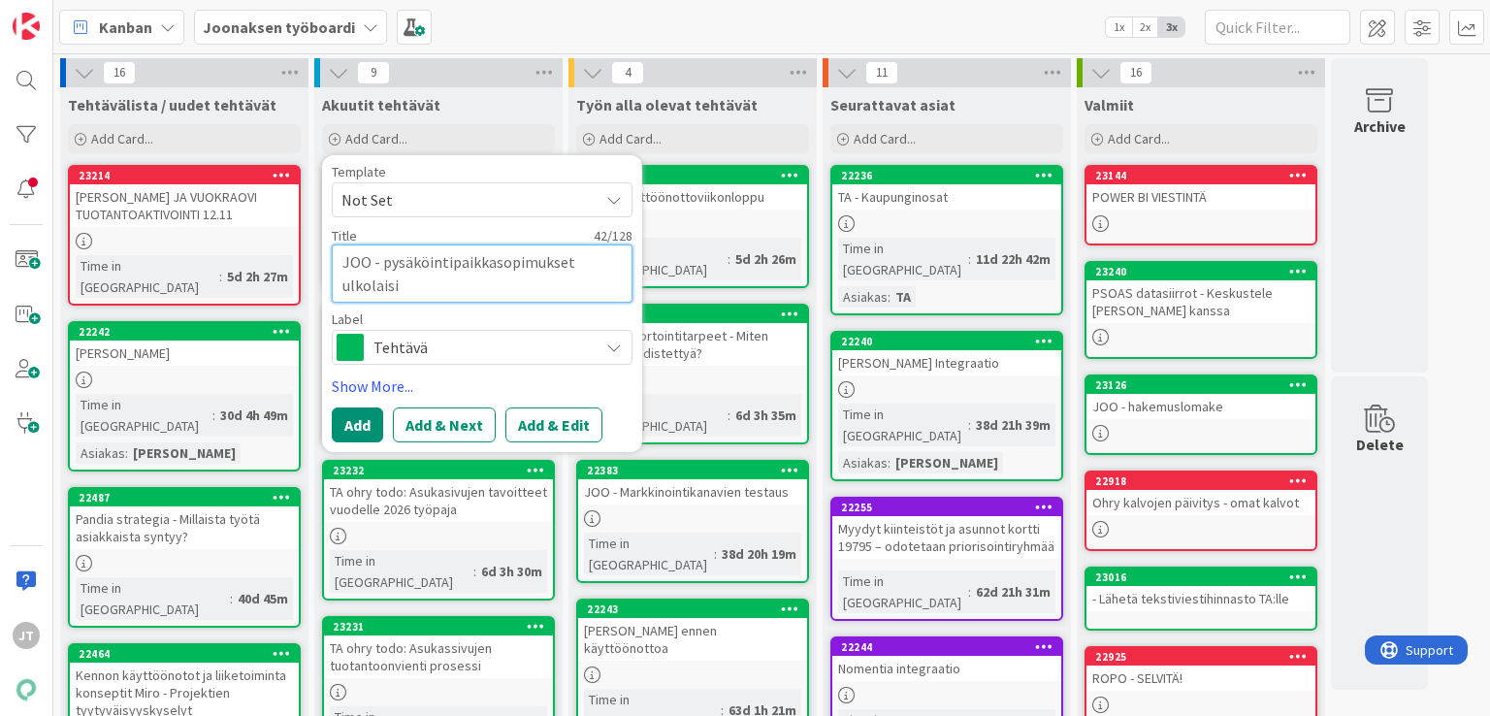
type textarea "x"
type textarea "JOO - pysäköintipaikkasopimukset ulkolaisik"
type textarea "x"
type textarea "JOO - pysäköintipaikkasopimukset ulkolaisi"
type textarea "x"
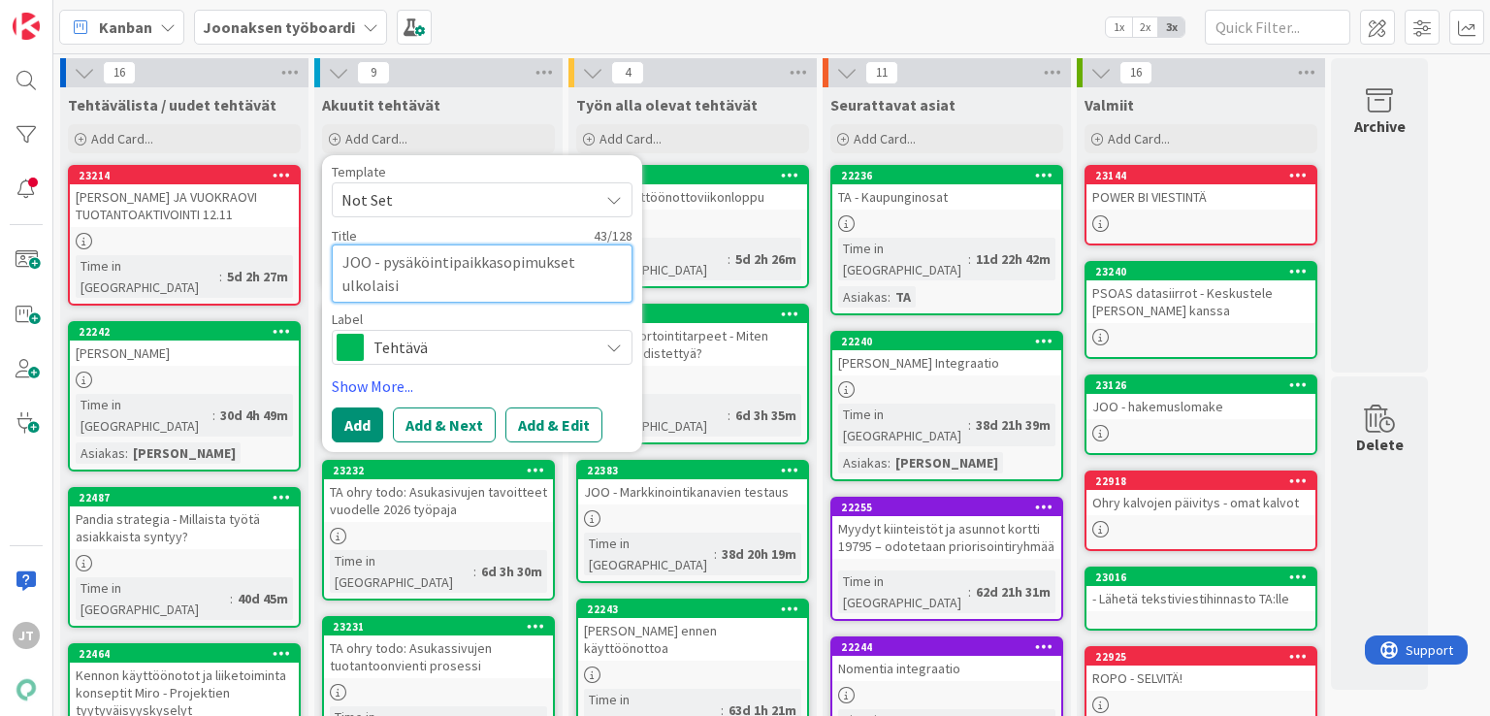
type textarea "JOO - pysäköintipaikkasopimukset ulkolaisil"
type textarea "x"
type textarea "JOO - pysäköintipaikkasopimukset ulkolaisill"
type textarea "x"
type textarea "JOO - pysäköintipaikkasopimukset ulkolaisilla"
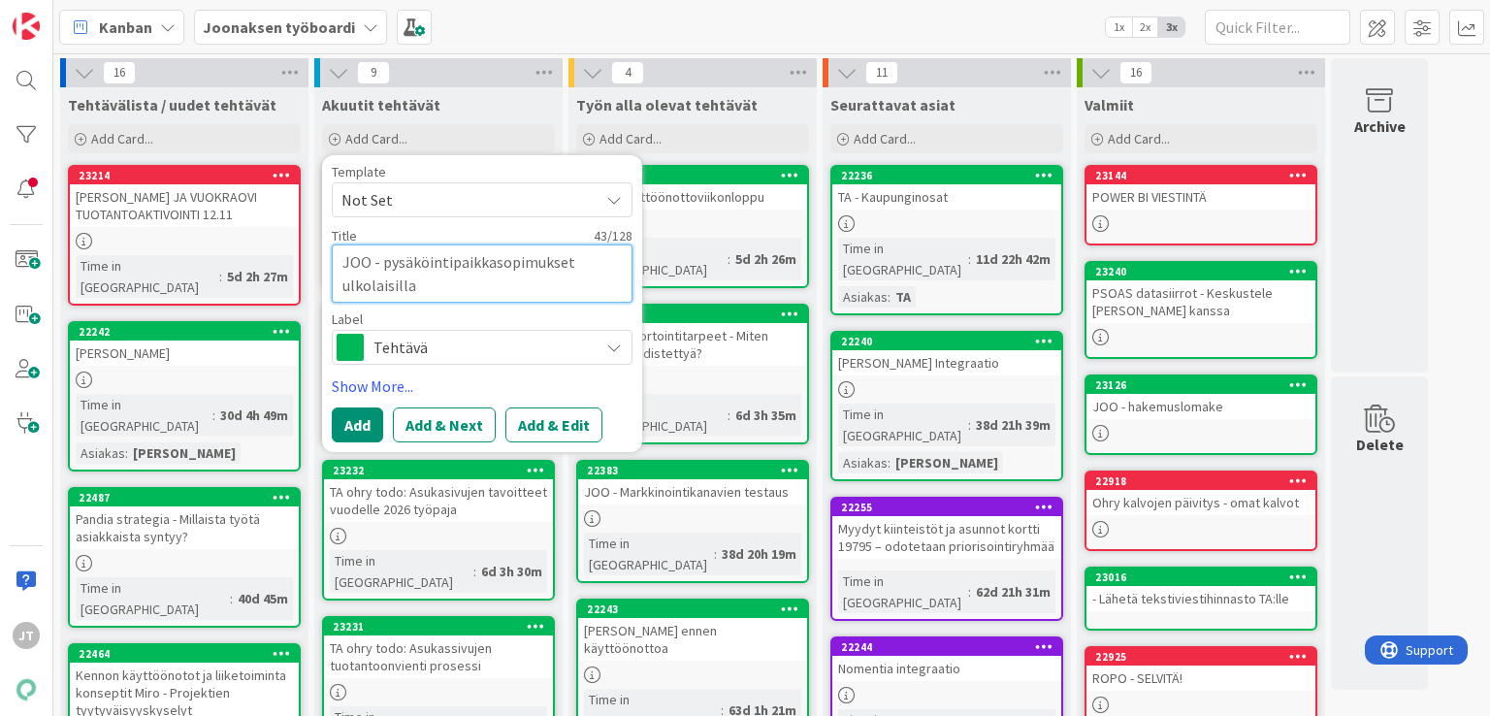
type textarea "x"
type textarea "JOO - pysäköintipaikkasopimukset ulkolaisilla"
type textarea "x"
type textarea "JOO - pysäköintipaikkasopimukset ulkolaisilla o"
type textarea "x"
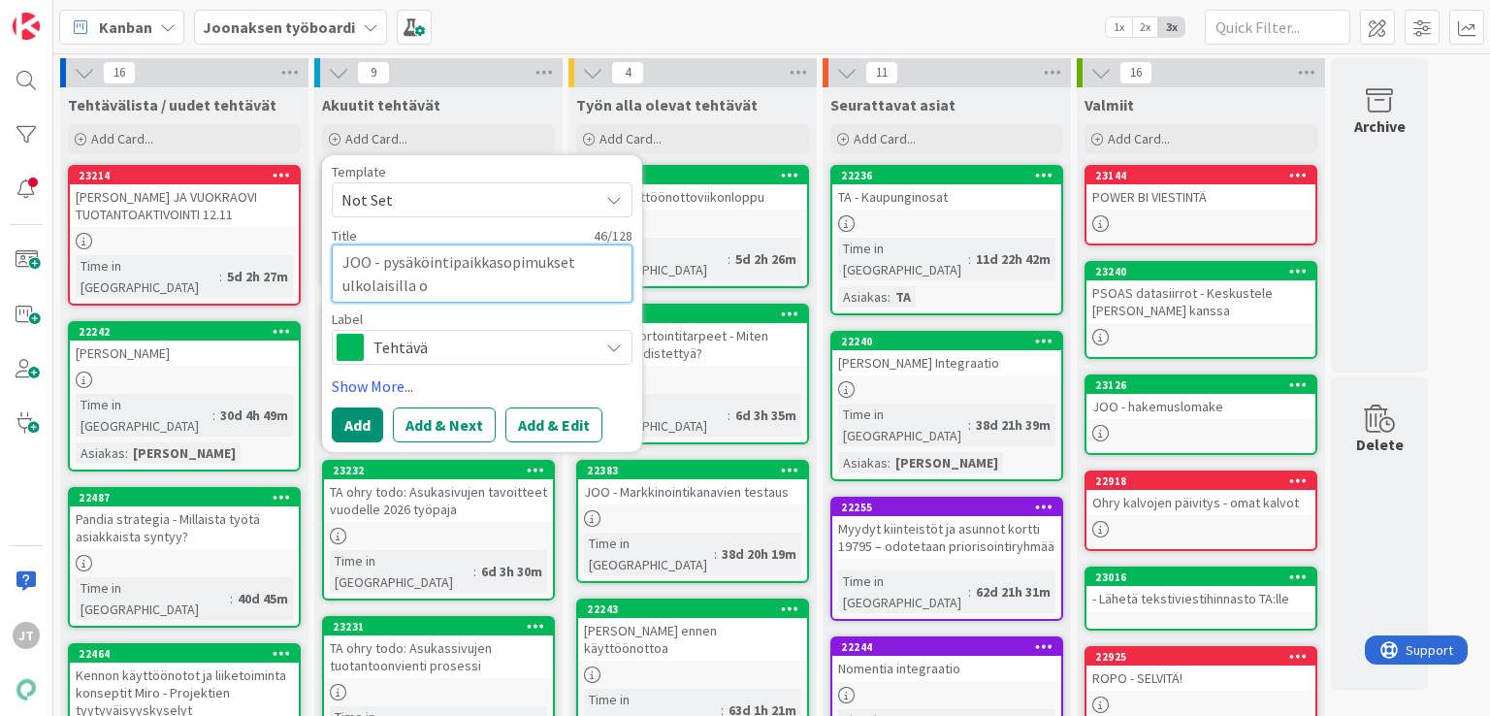
type textarea "JOO - pysäköintipaikkasopimukset ulkolaisilla os"
type textarea "x"
type textarea "JOO - pysäköintipaikkasopimukset ulkolaisilla oso"
type textarea "x"
type textarea "JOO - pysäköintipaikkasopimukset ulkolaisilla osoi"
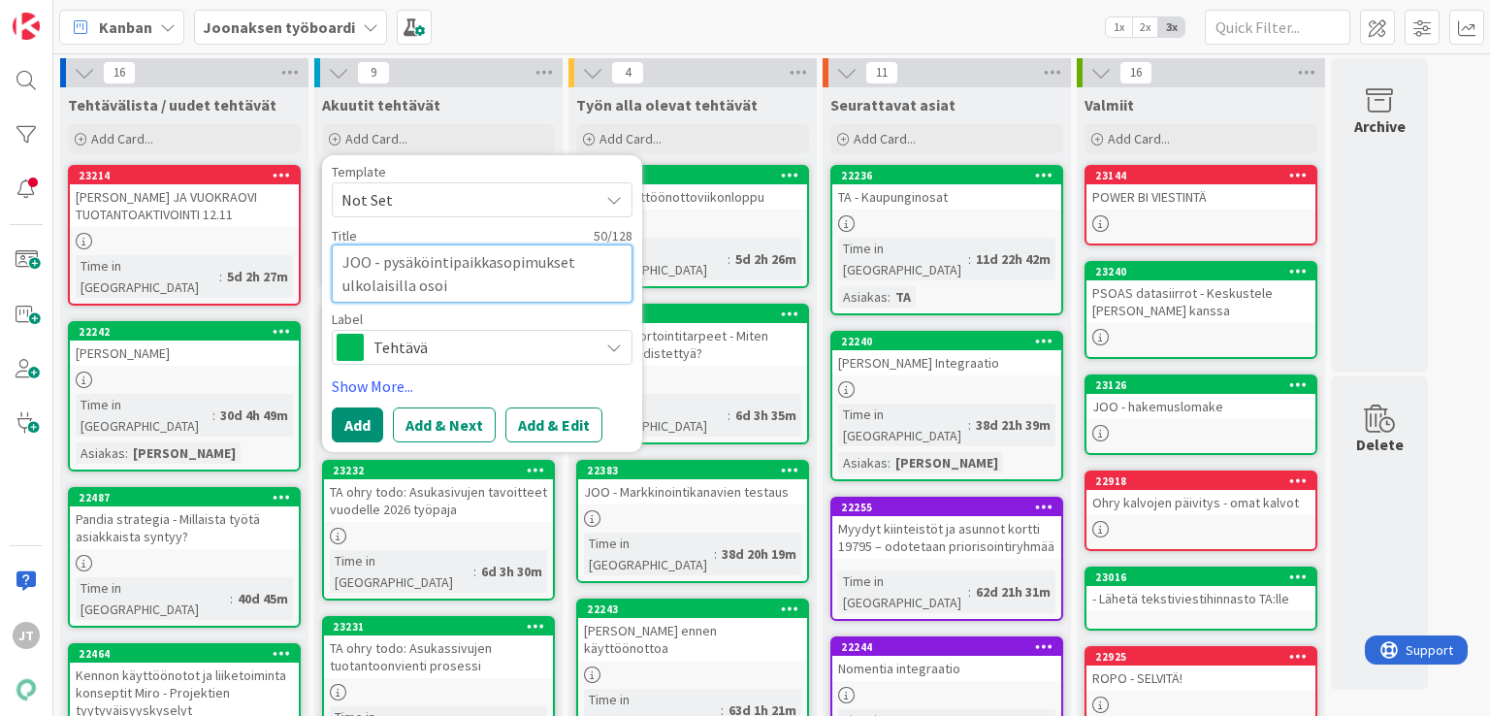
type textarea "x"
type textarea "JOO - pysäköintipaikkasopimukset ulkolaisilla osoit"
type textarea "x"
type textarea "JOO - pysäköintipaikkasopimukset ulkolaisilla osoitt"
type textarea "x"
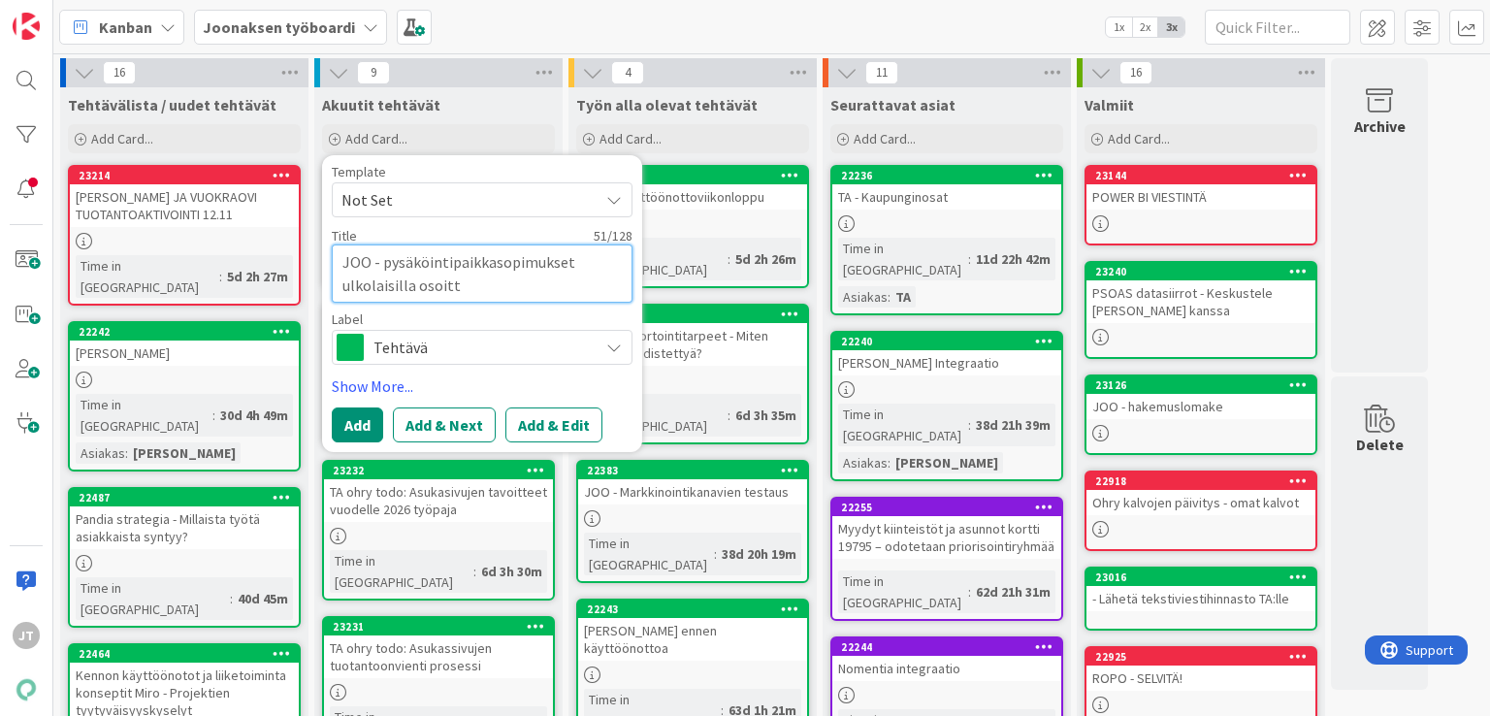
type textarea "JOO - pysäköintipaikkasopimukset ulkolaisilla osoitte"
type textarea "x"
type textarea "JOO - pysäköintipaikkasopimukset ulkolaisilla osoittei"
type textarea "x"
type textarea "JOO - pysäköintipaikkasopimukset ulkolaisilla osoitteis"
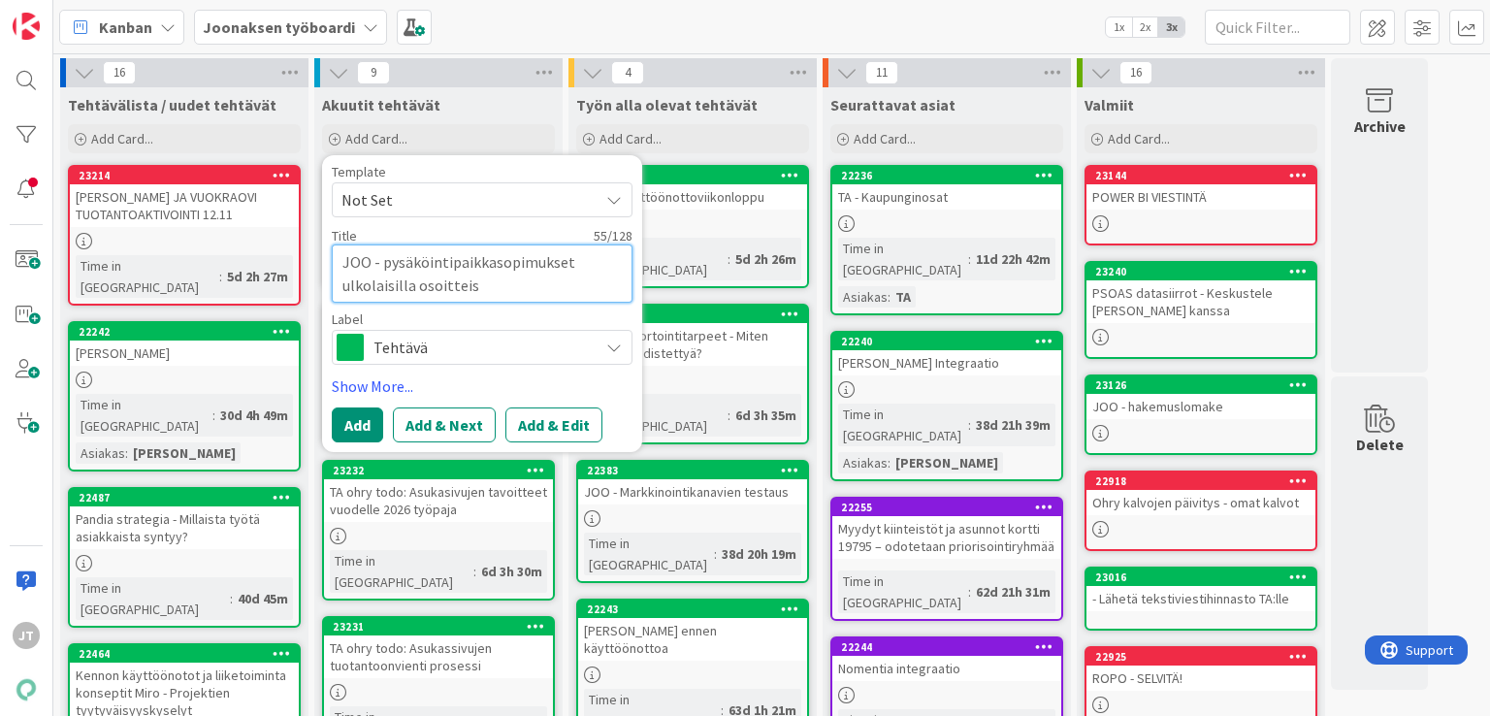
type textarea "x"
type textarea "JOO - pysäköintipaikkasopimukset ulkolaisilla osoittei"
type textarea "x"
type textarea "JOO - pysäköintipaikkasopimukset ulkolaisilla osoitteil"
type textarea "x"
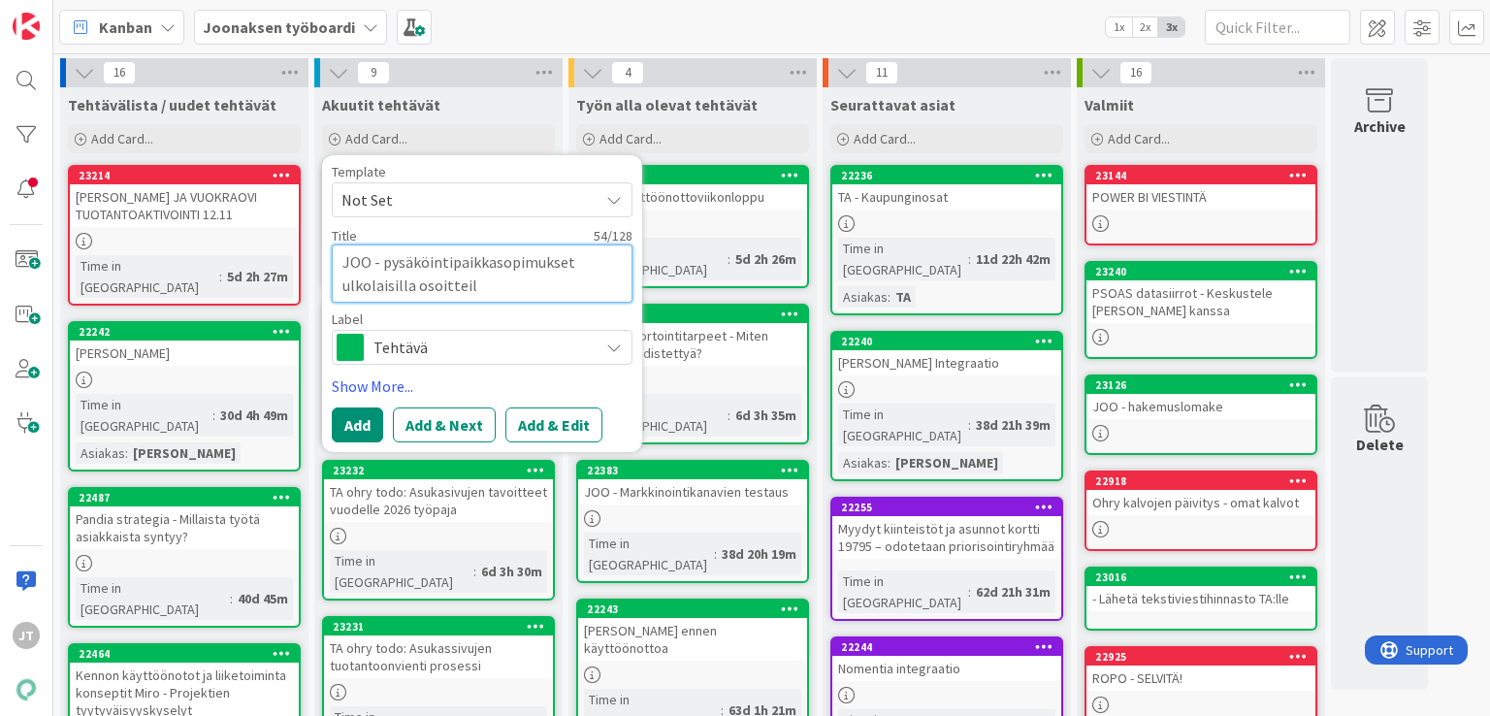
type textarea "JOO - pysäköintipaikkasopimukset ulkolaisilla osoitteilt"
type textarea "x"
type textarea "JOO - pysäköintipaikkasopimukset ulkolaisilla osoitteil"
type textarea "x"
type textarea "JOO - pysäköintipaikkasopimukset ulkolaisilla osoitteill"
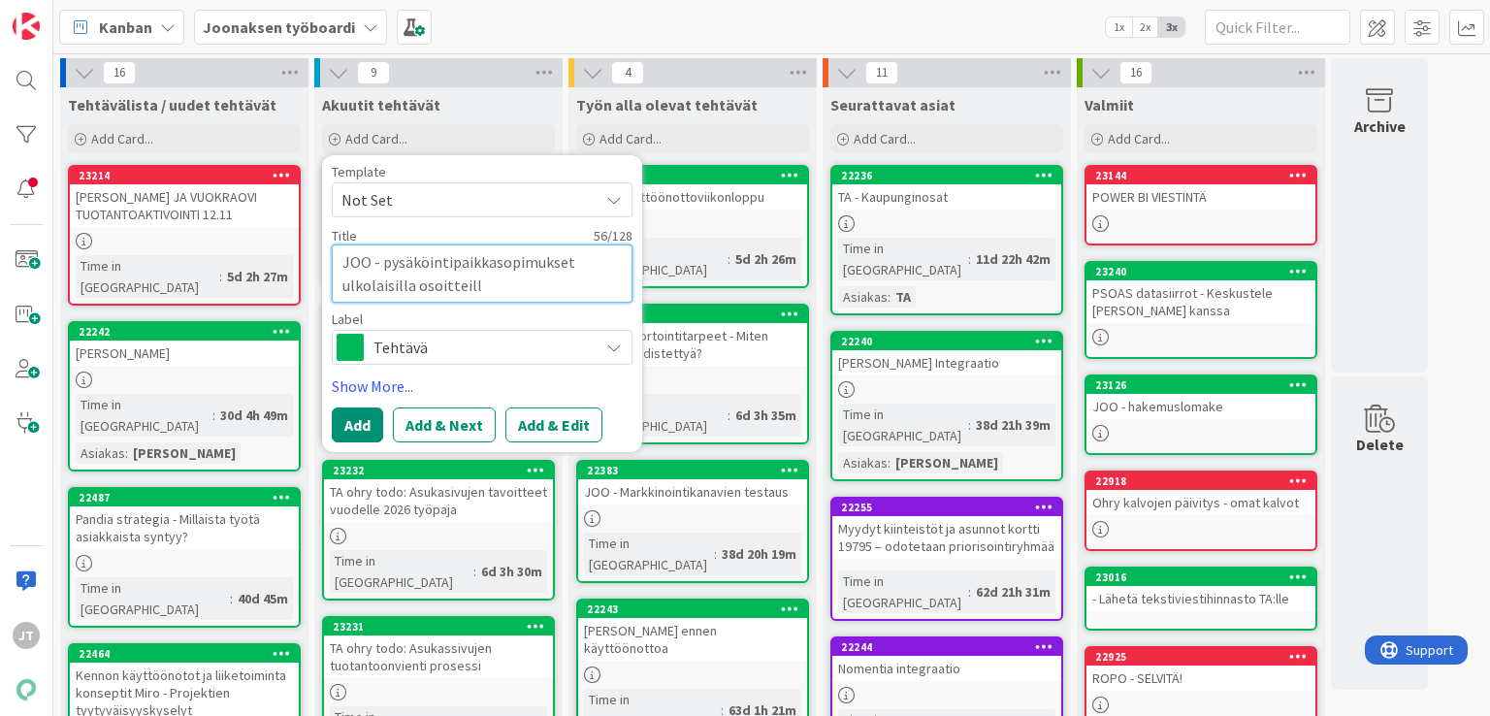
type textarea "x"
type textarea "JOO - pysäköintipaikkasopimukset ulkolaisilla osoitteillt"
type textarea "x"
type textarea "JOO - pysäköintipaikkasopimukset ulkolaisilla osoitteillta"
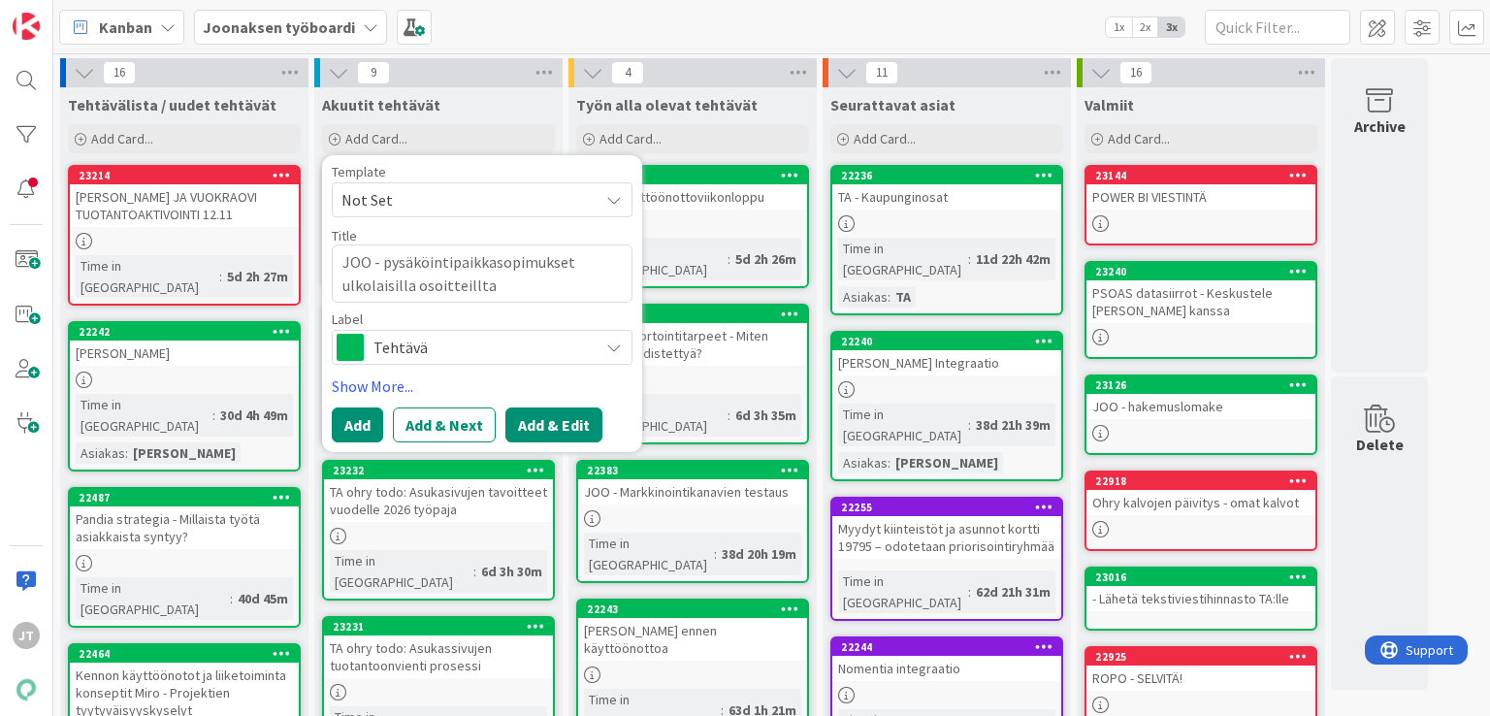
click at [555, 430] on button "Add & Edit" at bounding box center [553, 424] width 97 height 35
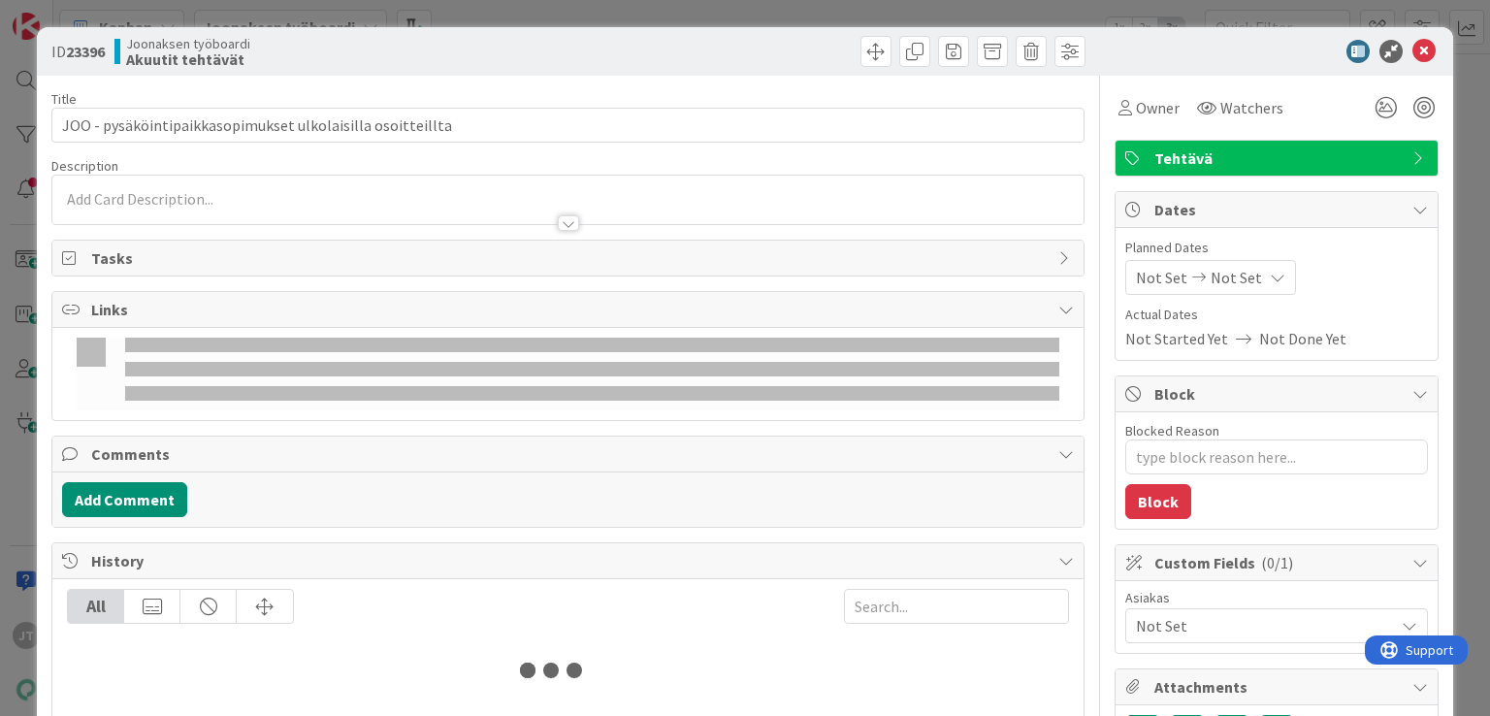
type textarea "x"
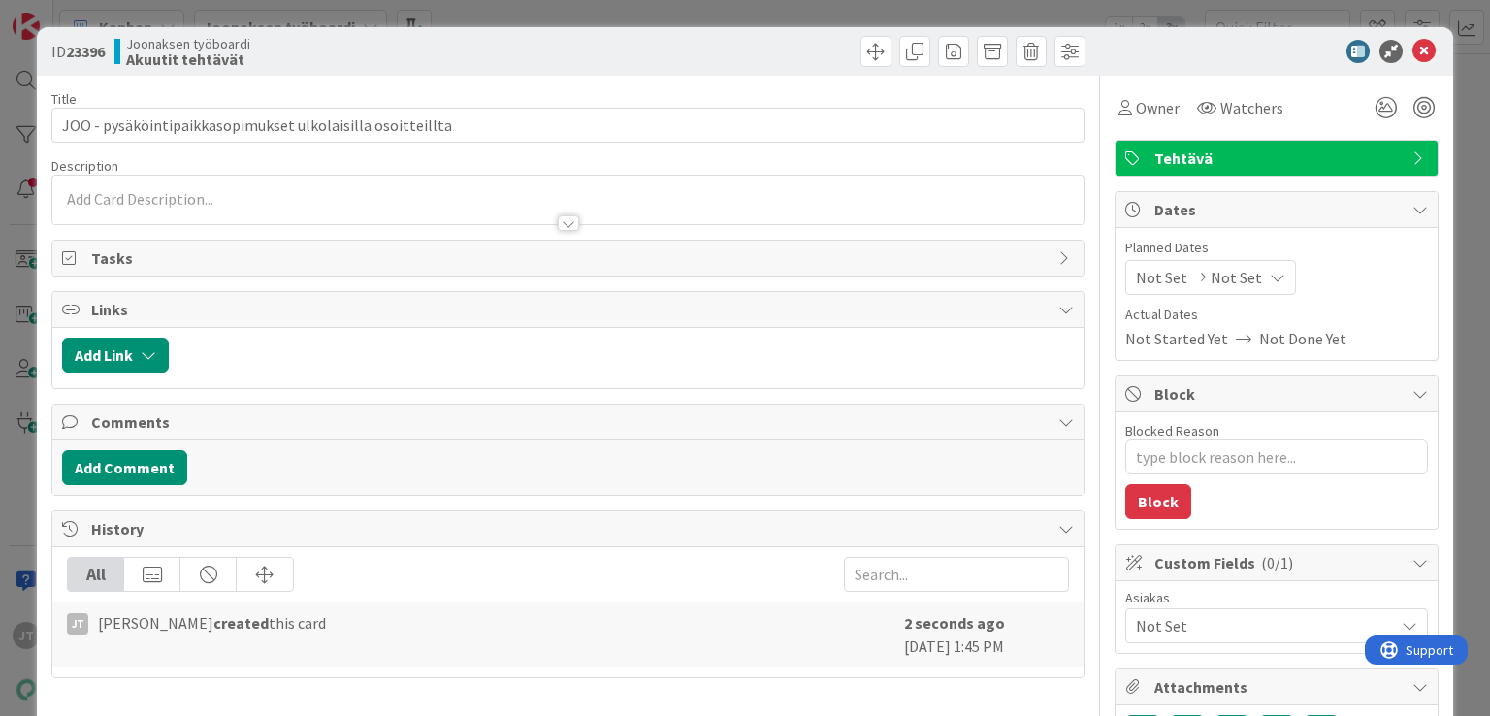
click at [562, 223] on div at bounding box center [568, 223] width 21 height 16
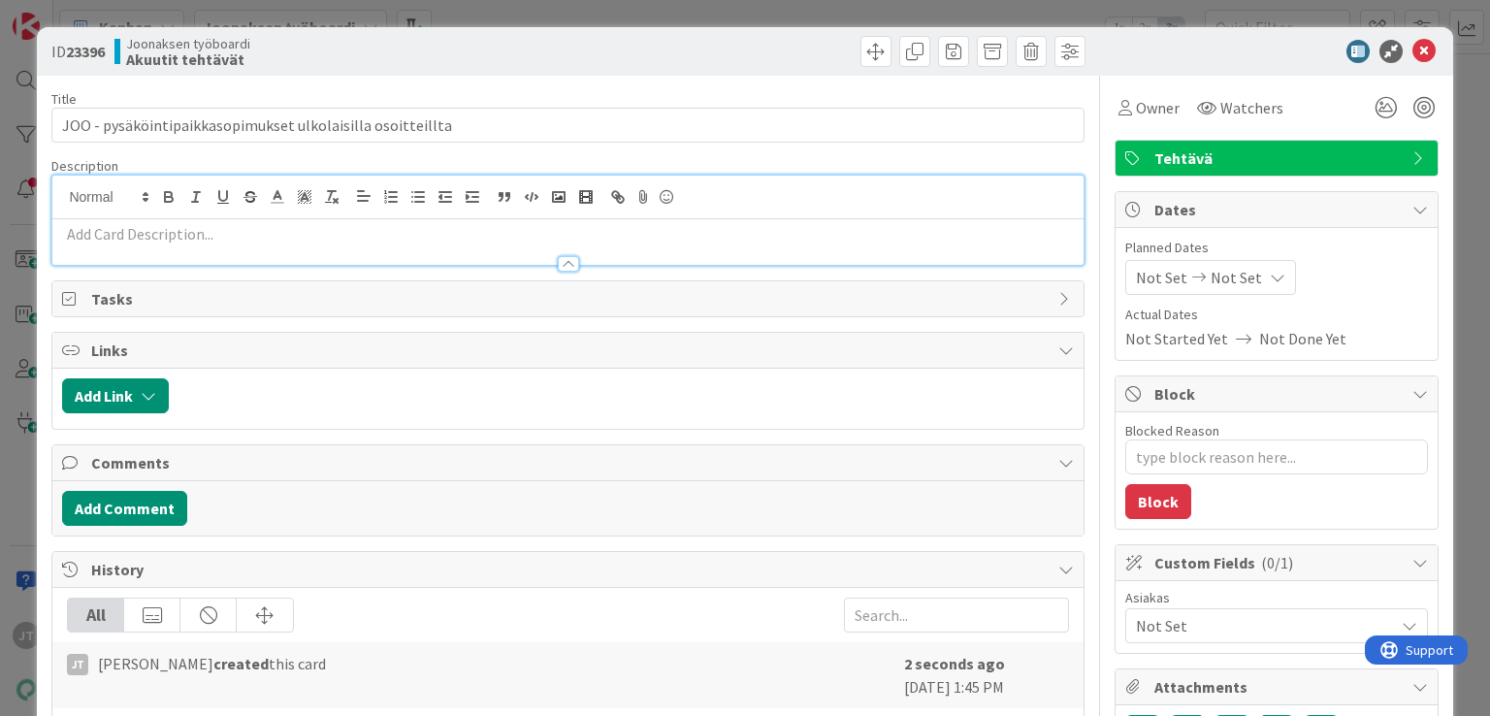
click at [419, 247] on div at bounding box center [567, 254] width 1030 height 20
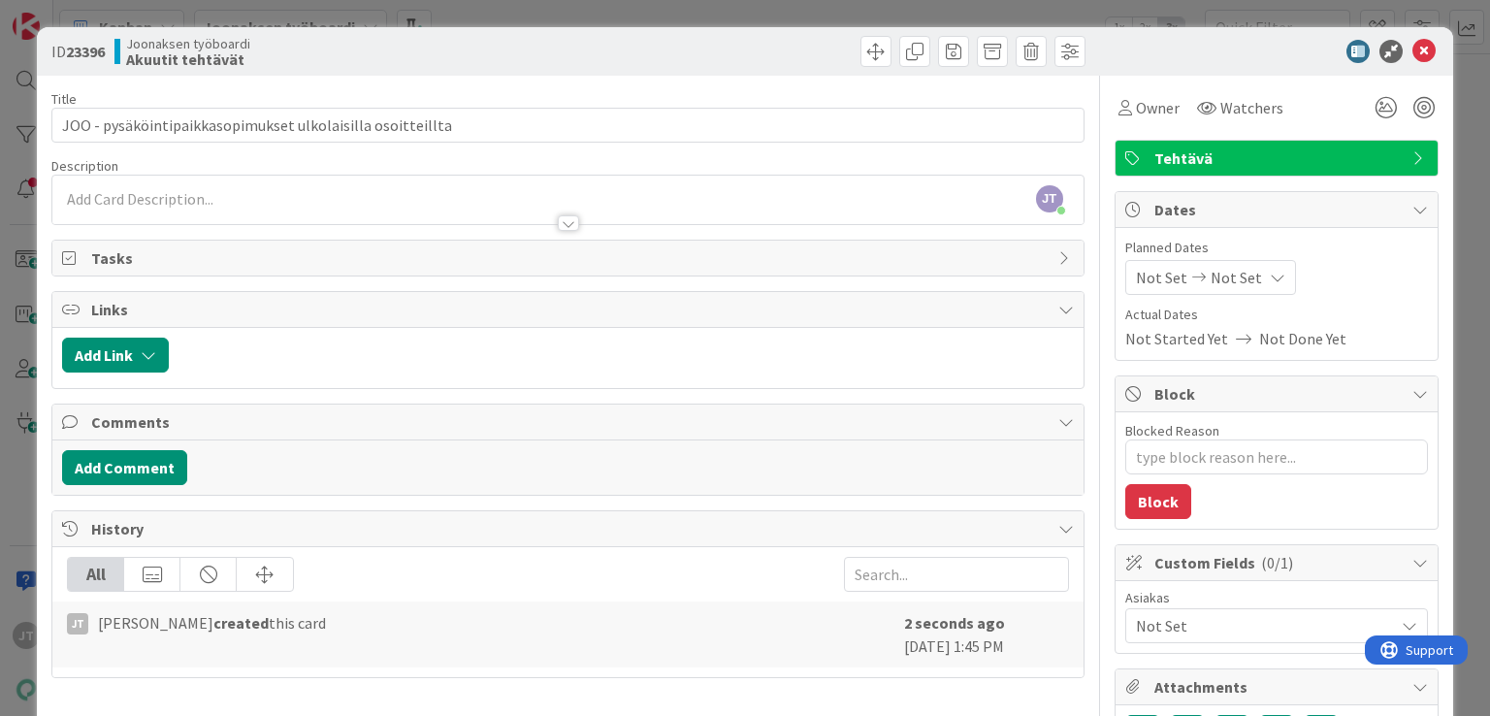
click at [205, 201] on div "[PERSON_NAME] just joined" at bounding box center [567, 200] width 1030 height 49
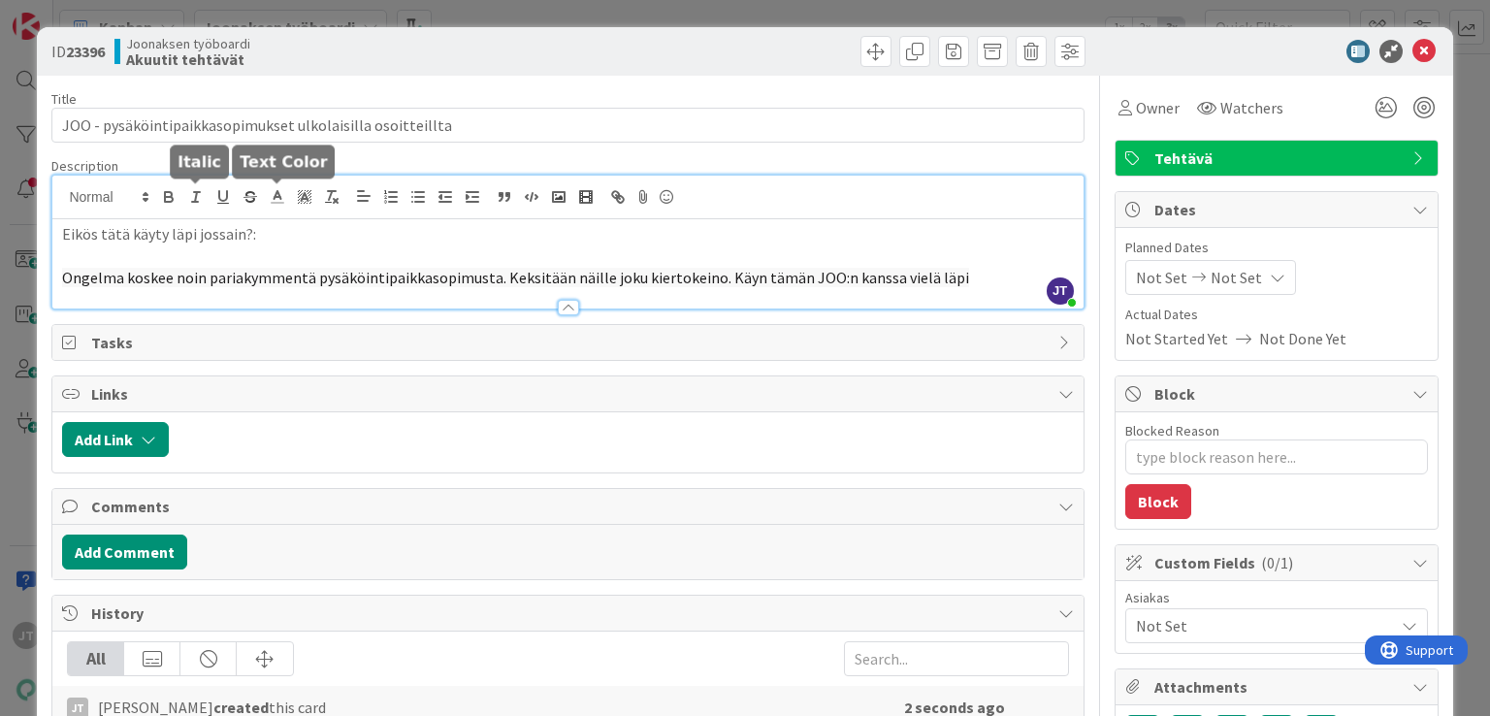
type textarea "x"
click at [1413, 54] on icon at bounding box center [1424, 51] width 23 height 23
